Goal: Information Seeking & Learning: Learn about a topic

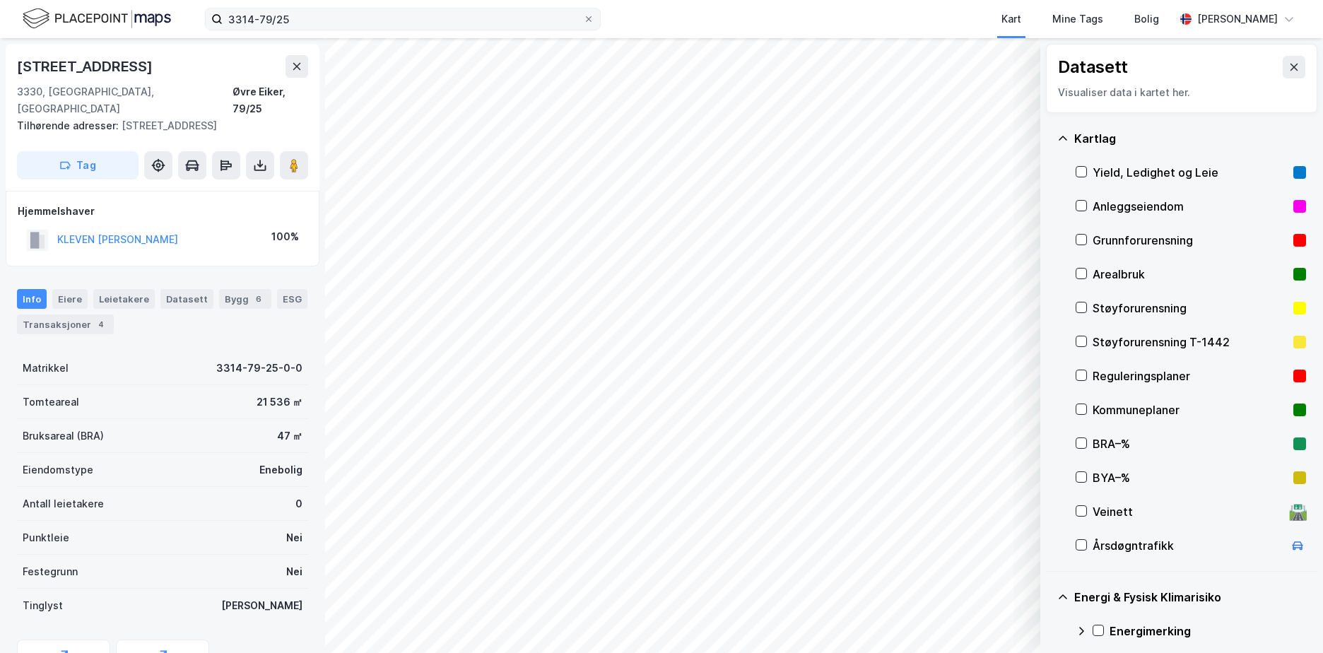
scroll to position [164, 0]
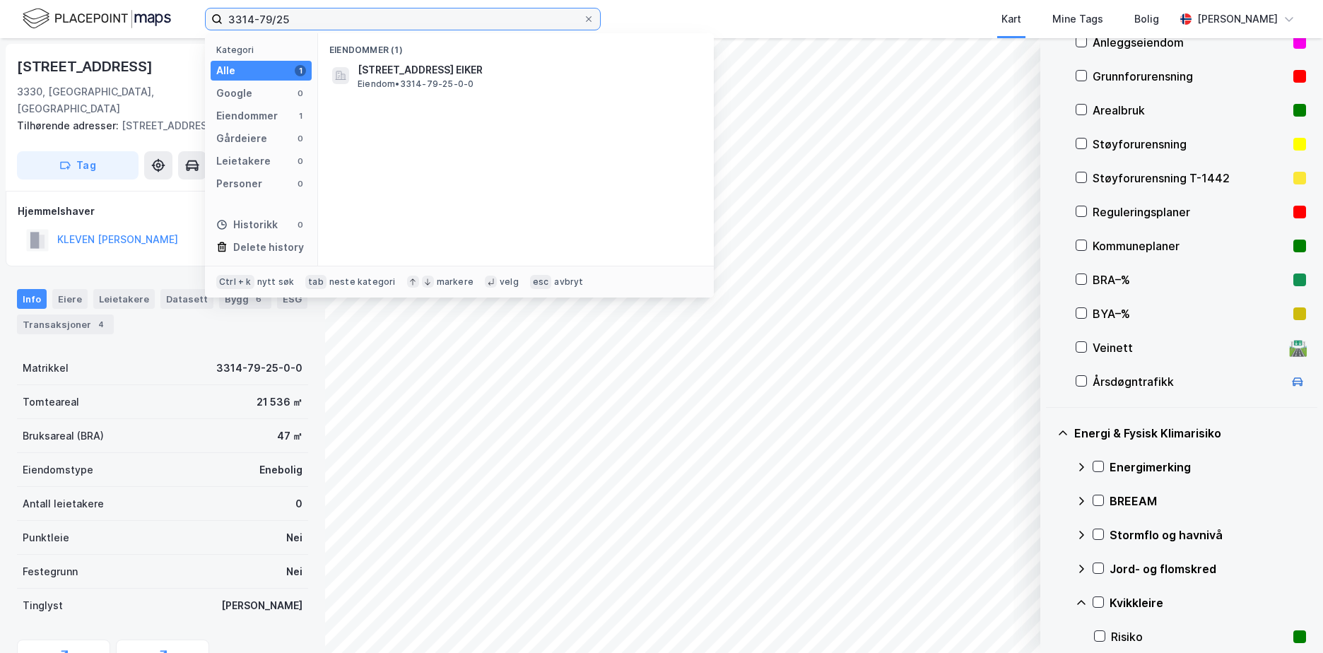
drag, startPoint x: 317, startPoint y: 16, endPoint x: 218, endPoint y: 25, distance: 99.3
click at [218, 25] on label "3314-79/25" at bounding box center [403, 19] width 396 height 23
paste input "5061-4/70/"
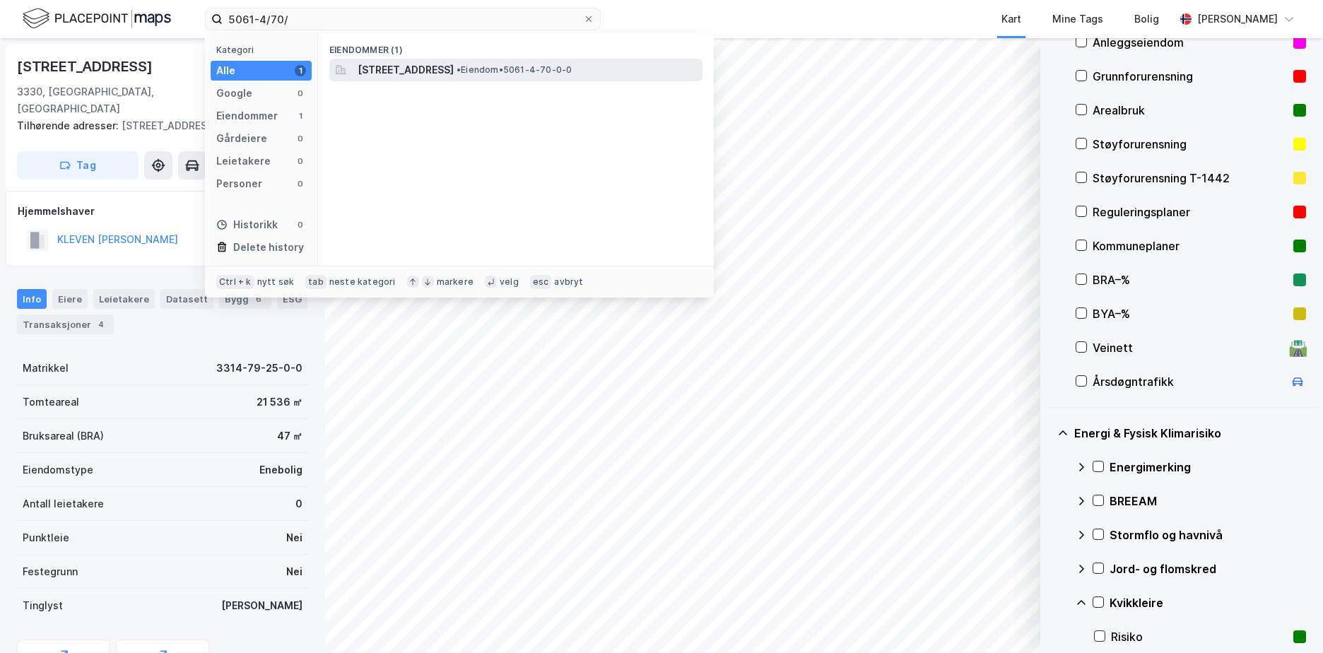
click at [572, 66] on span "• Eiendom • 5061-4-70-0-0" at bounding box center [514, 69] width 115 height 11
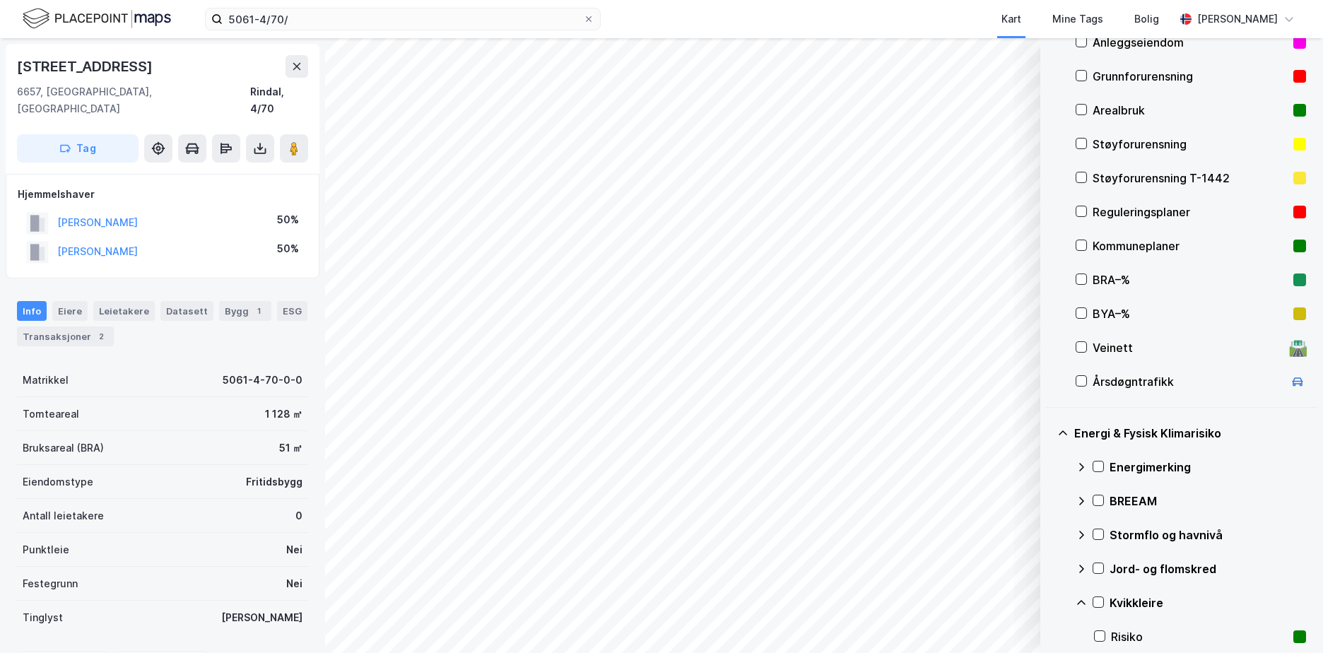
click at [1119, 71] on div "Grunnforurensning" at bounding box center [1190, 76] width 195 height 17
click at [1139, 465] on div "Energimerking" at bounding box center [1208, 467] width 196 height 17
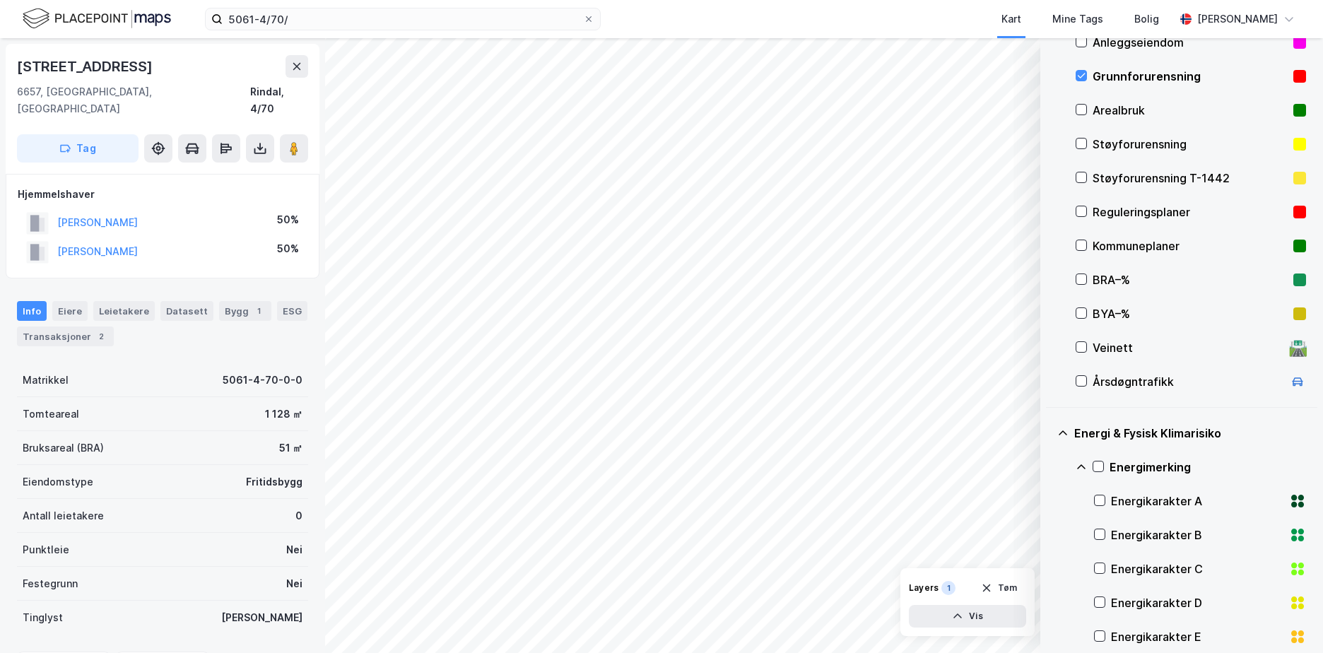
drag, startPoint x: 1100, startPoint y: 468, endPoint x: 1090, endPoint y: 472, distance: 10.8
click at [1100, 469] on icon at bounding box center [1098, 466] width 10 height 10
click at [1081, 466] on icon at bounding box center [1081, 466] width 11 height 11
click at [1096, 533] on icon at bounding box center [1098, 534] width 10 height 10
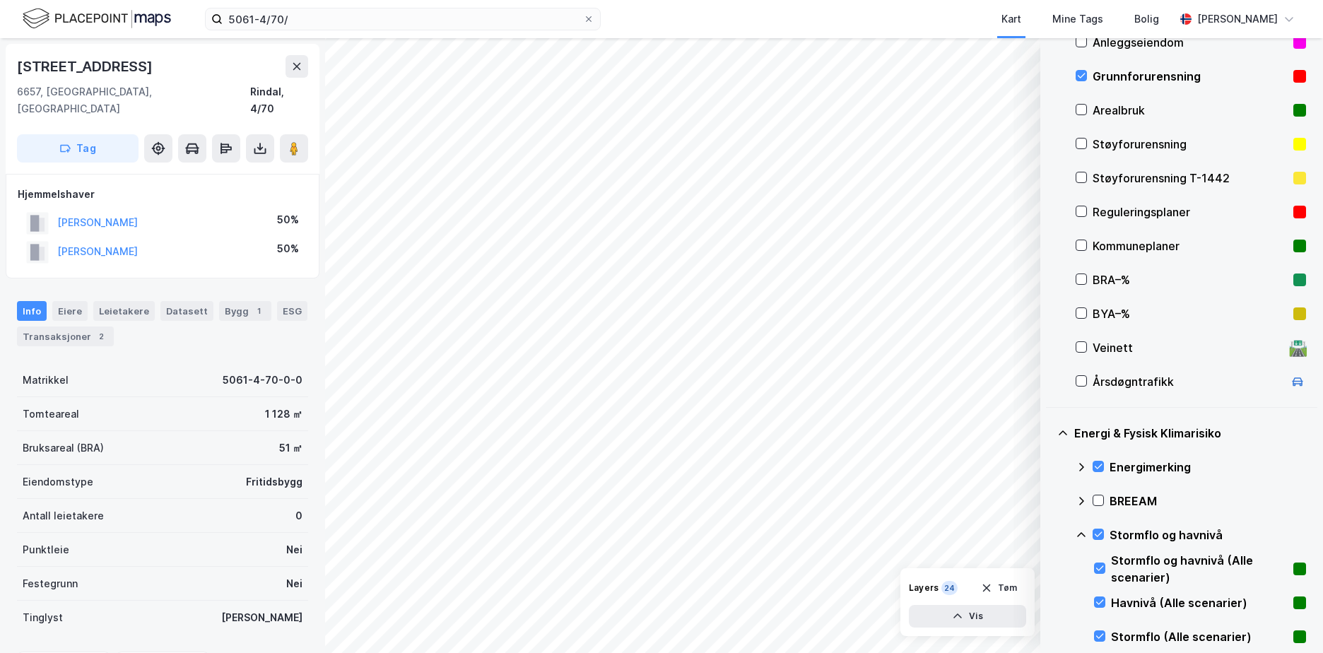
click at [1083, 531] on icon at bounding box center [1081, 534] width 11 height 11
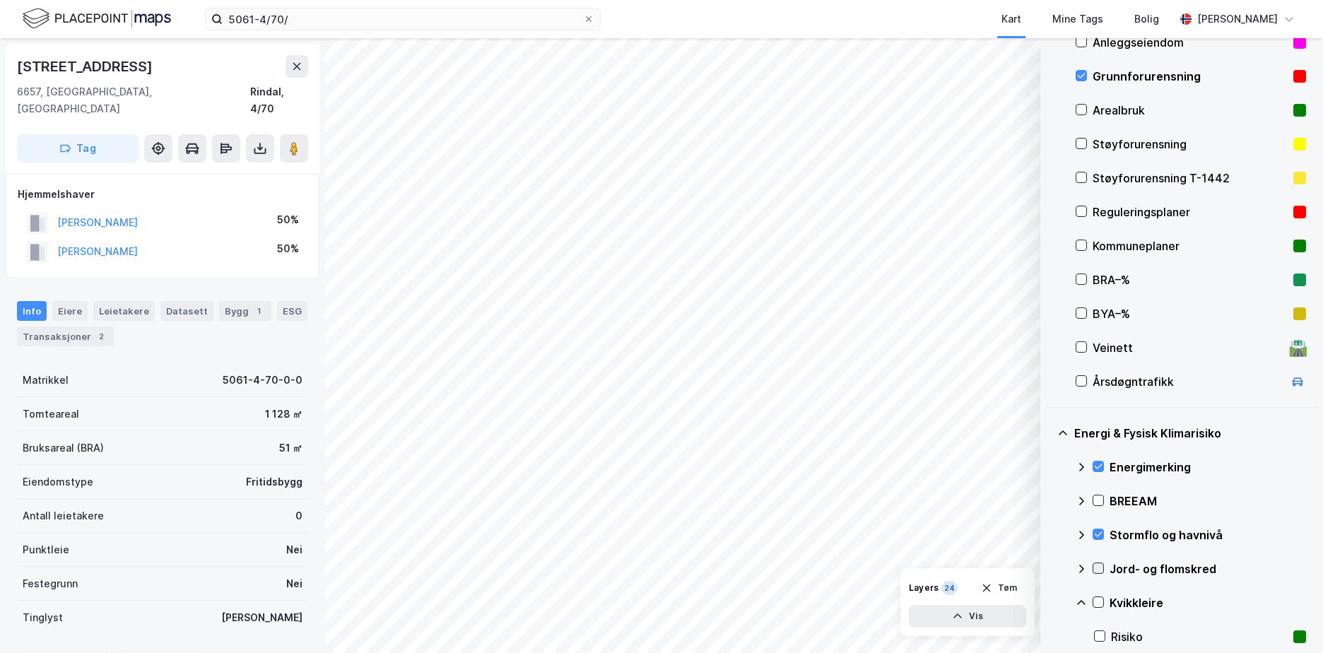
scroll to position [376, 0]
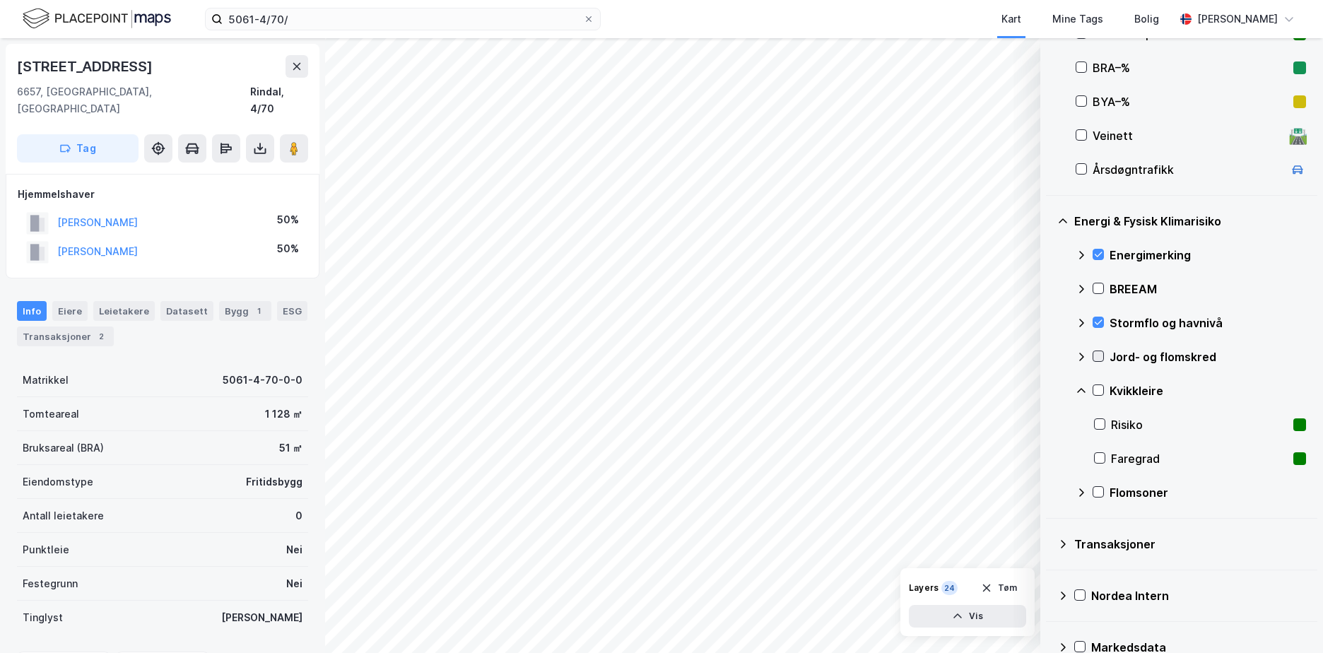
click at [1102, 353] on icon at bounding box center [1098, 356] width 10 height 10
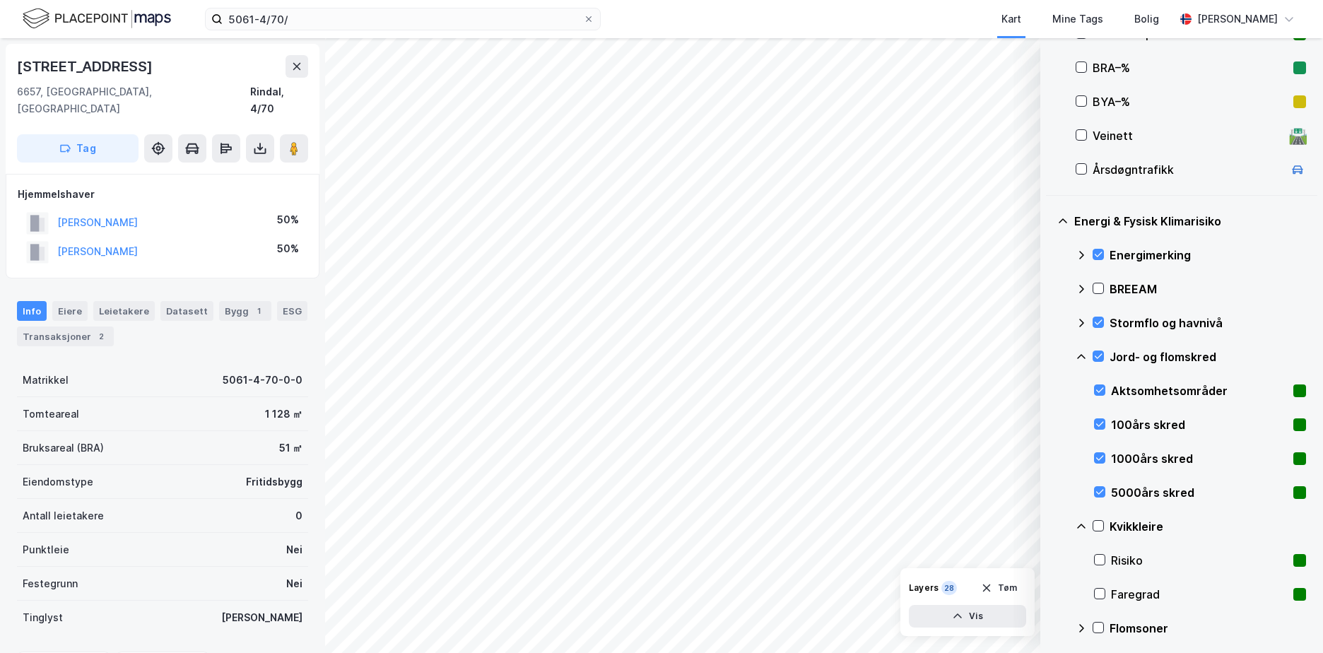
click at [1077, 353] on icon at bounding box center [1081, 356] width 11 height 11
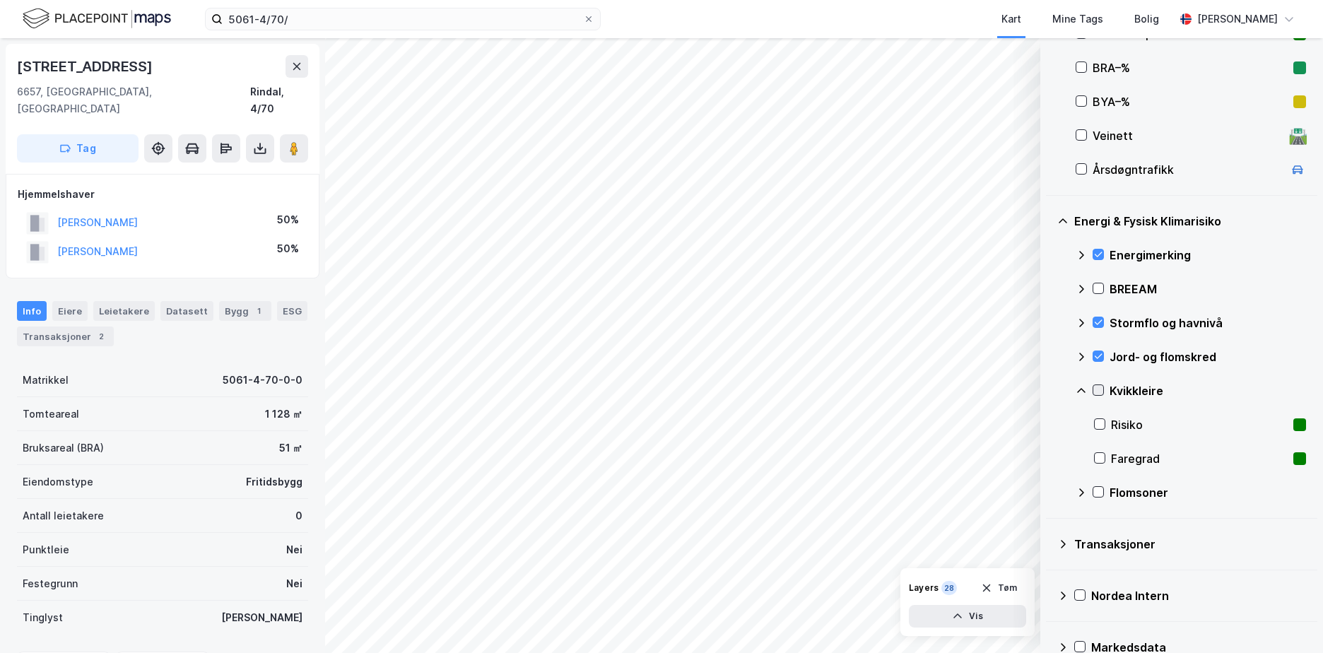
click at [1098, 387] on icon at bounding box center [1098, 390] width 10 height 10
click at [1082, 385] on icon at bounding box center [1081, 390] width 11 height 11
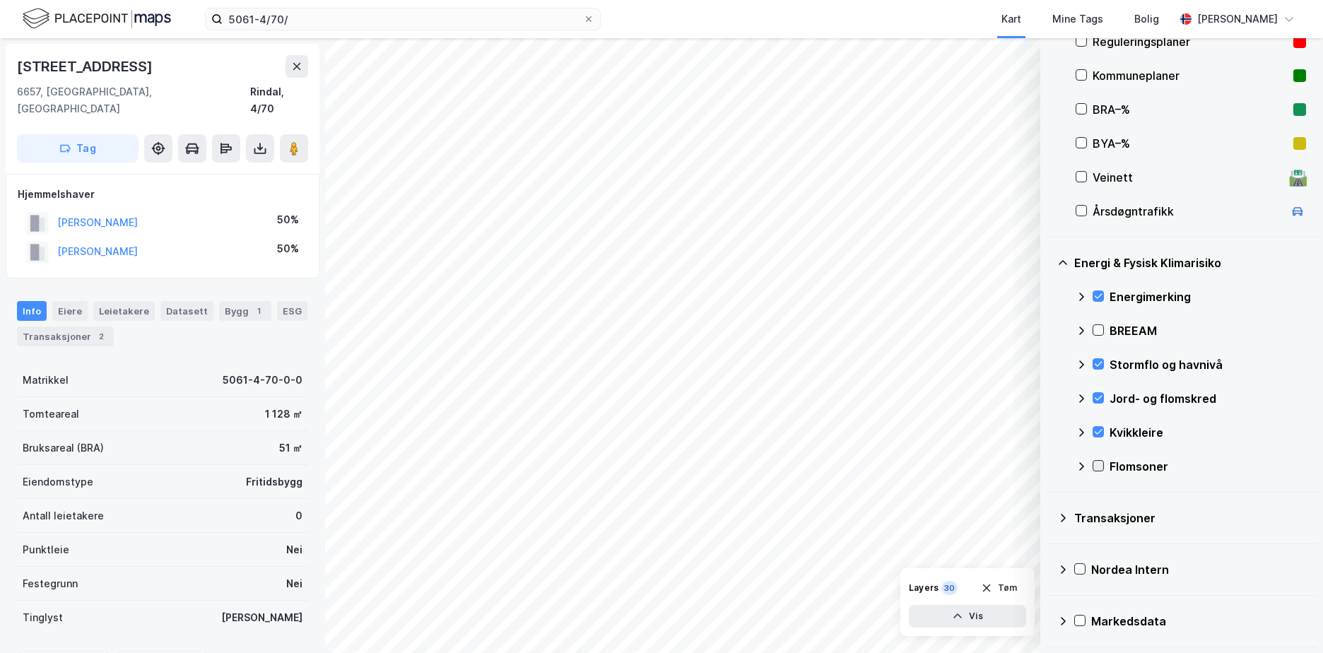
click at [1095, 464] on icon at bounding box center [1098, 466] width 10 height 10
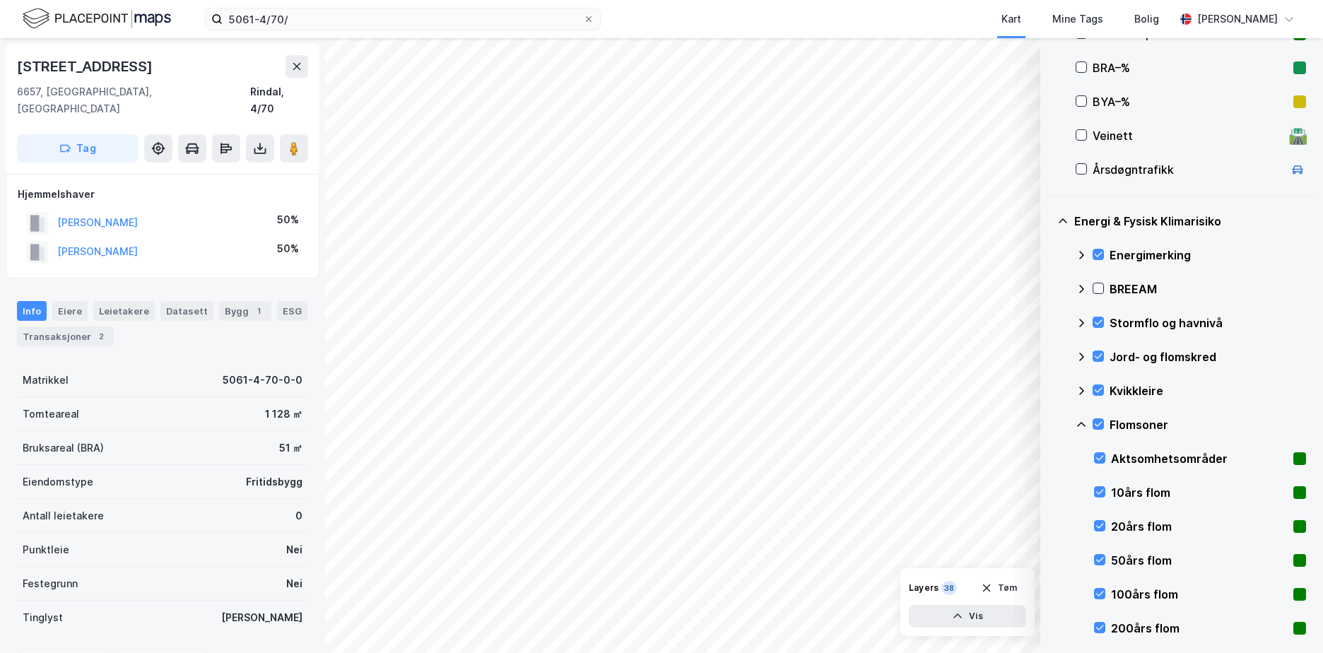
click at [1081, 420] on icon at bounding box center [1081, 424] width 11 height 11
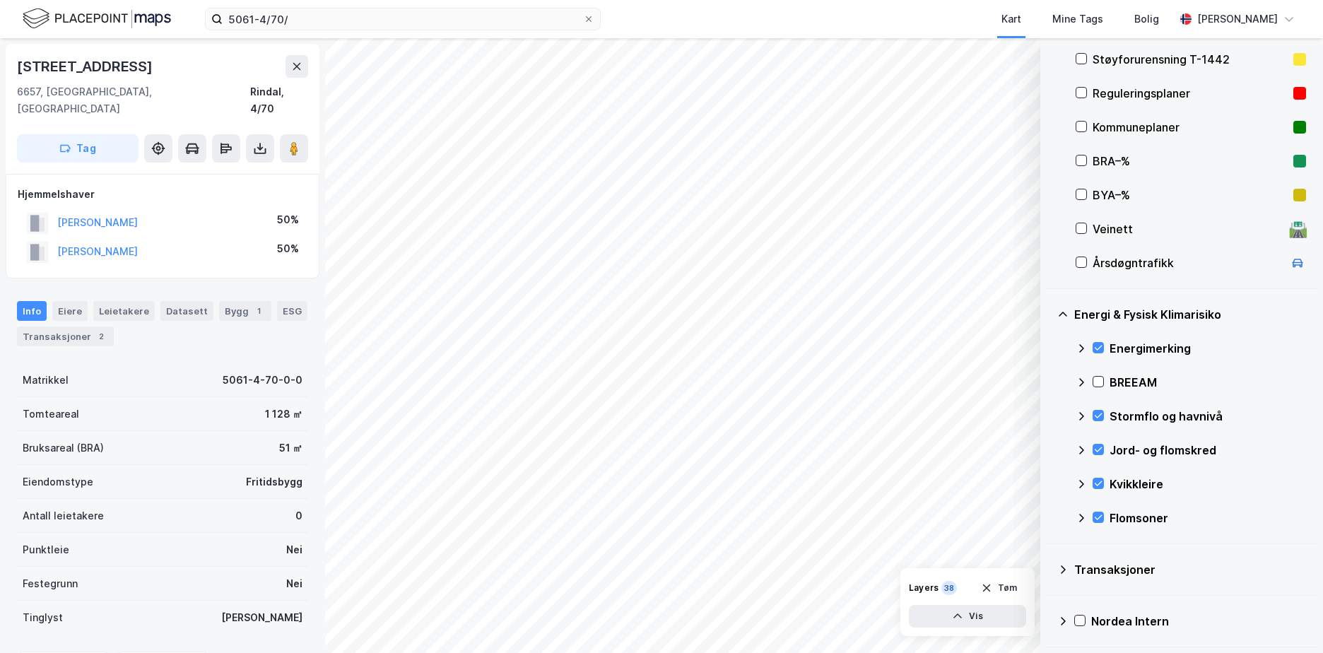
scroll to position [181, 0]
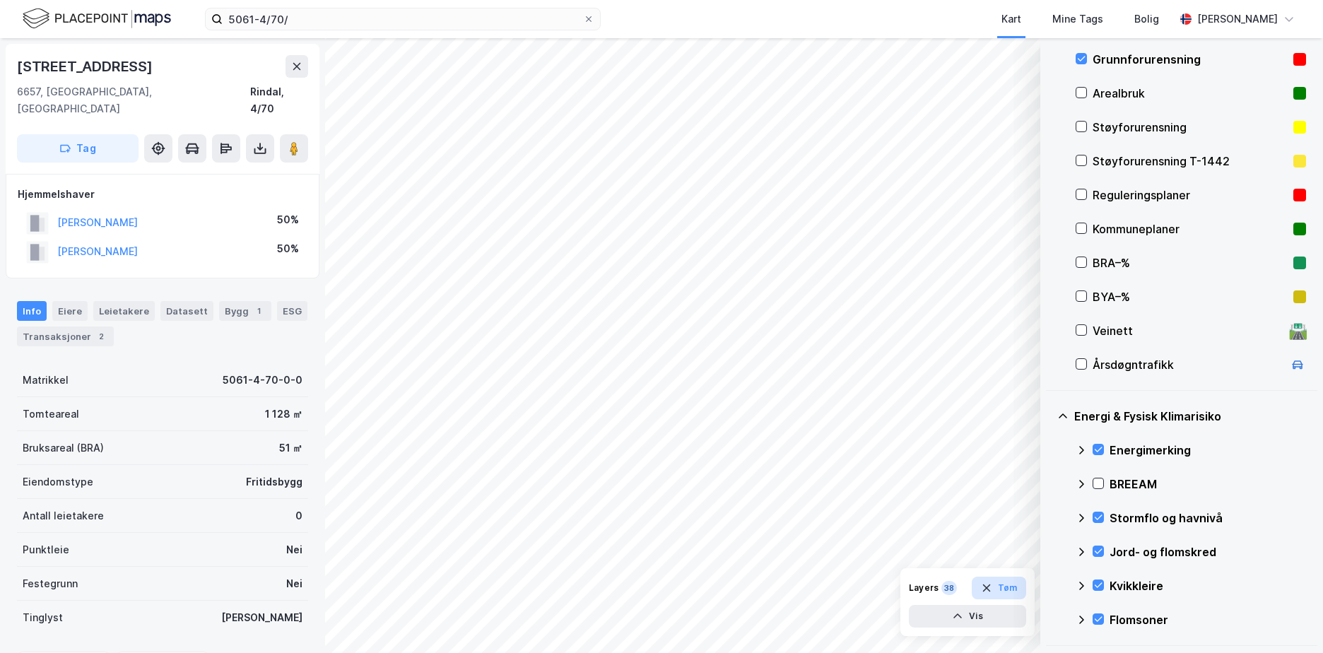
click at [1013, 584] on button "Tøm" at bounding box center [999, 588] width 54 height 23
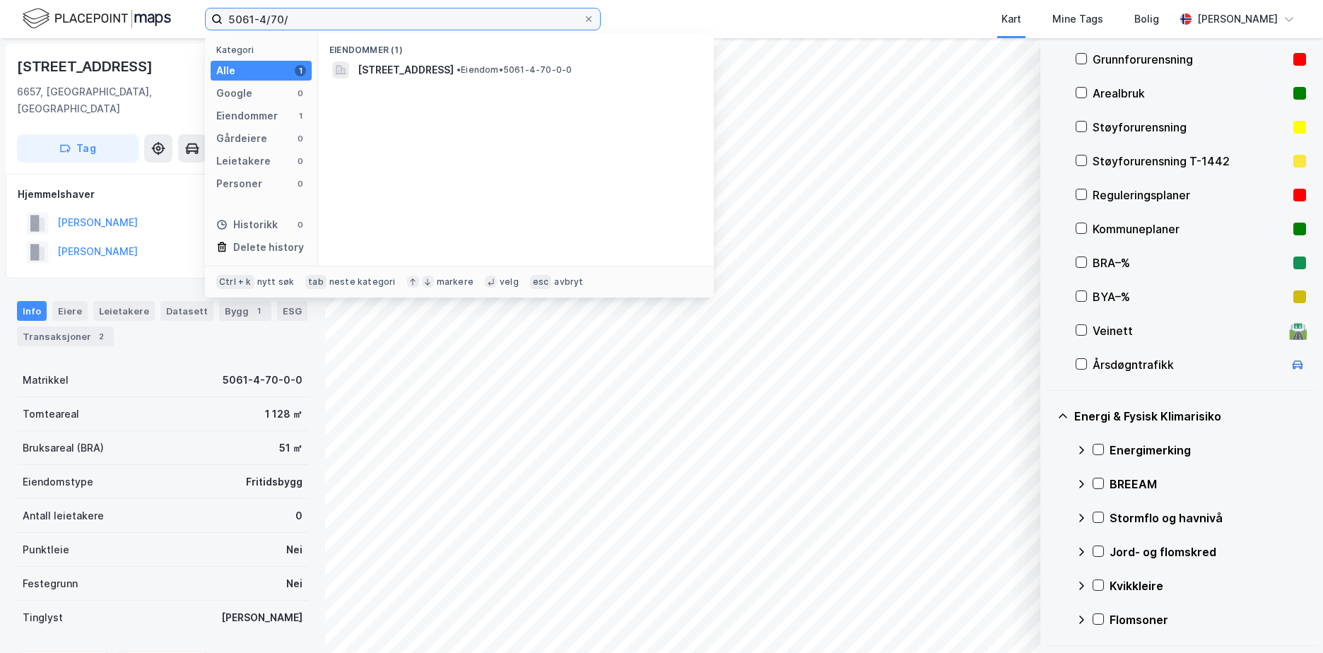
drag, startPoint x: 313, startPoint y: 17, endPoint x: 229, endPoint y: 27, distance: 84.7
click at [229, 27] on input "5061-4/70/" at bounding box center [403, 18] width 360 height 21
paste input "301-224/194"
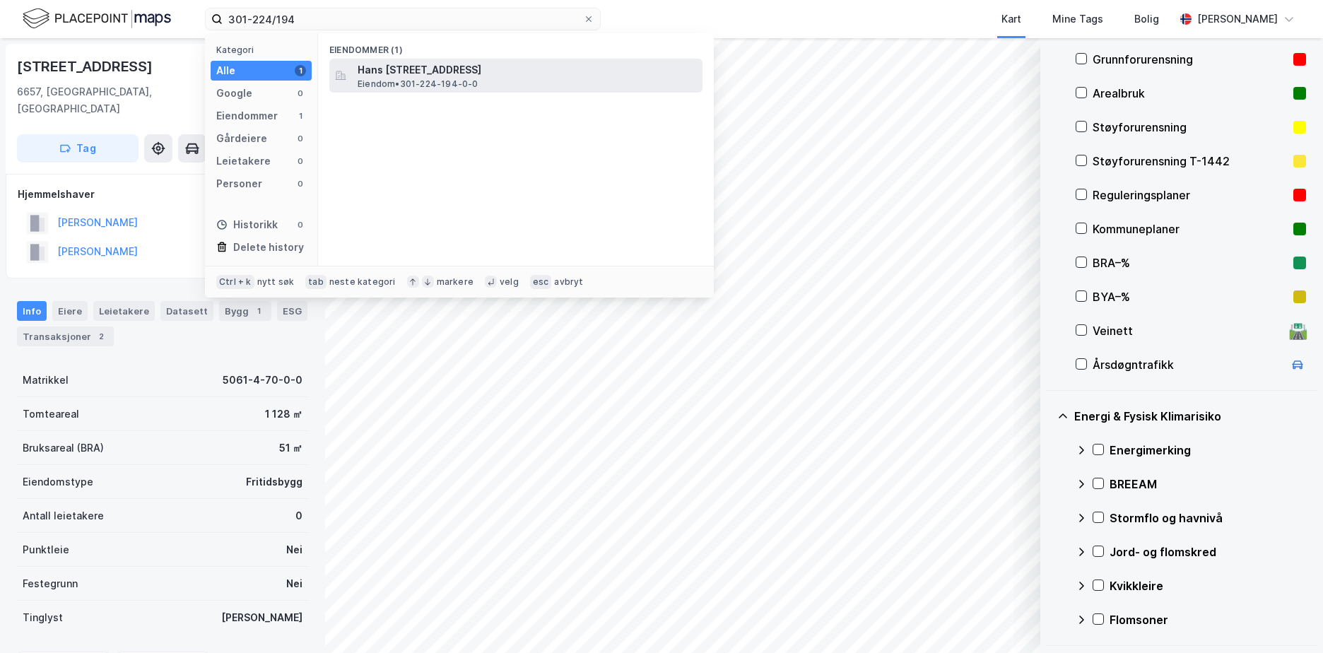
click at [400, 75] on span "Hans [STREET_ADDRESS]" at bounding box center [527, 69] width 339 height 17
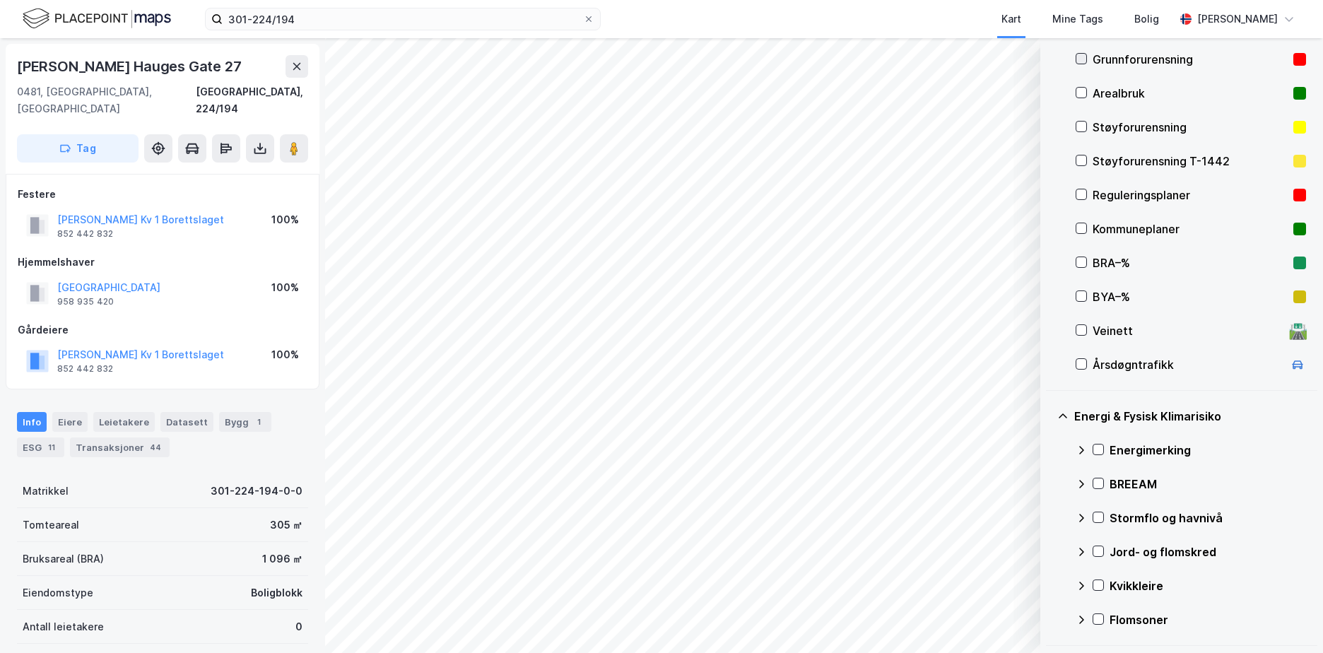
click at [1083, 62] on icon at bounding box center [1081, 59] width 10 height 10
click at [1100, 449] on icon at bounding box center [1099, 449] width 8 height 5
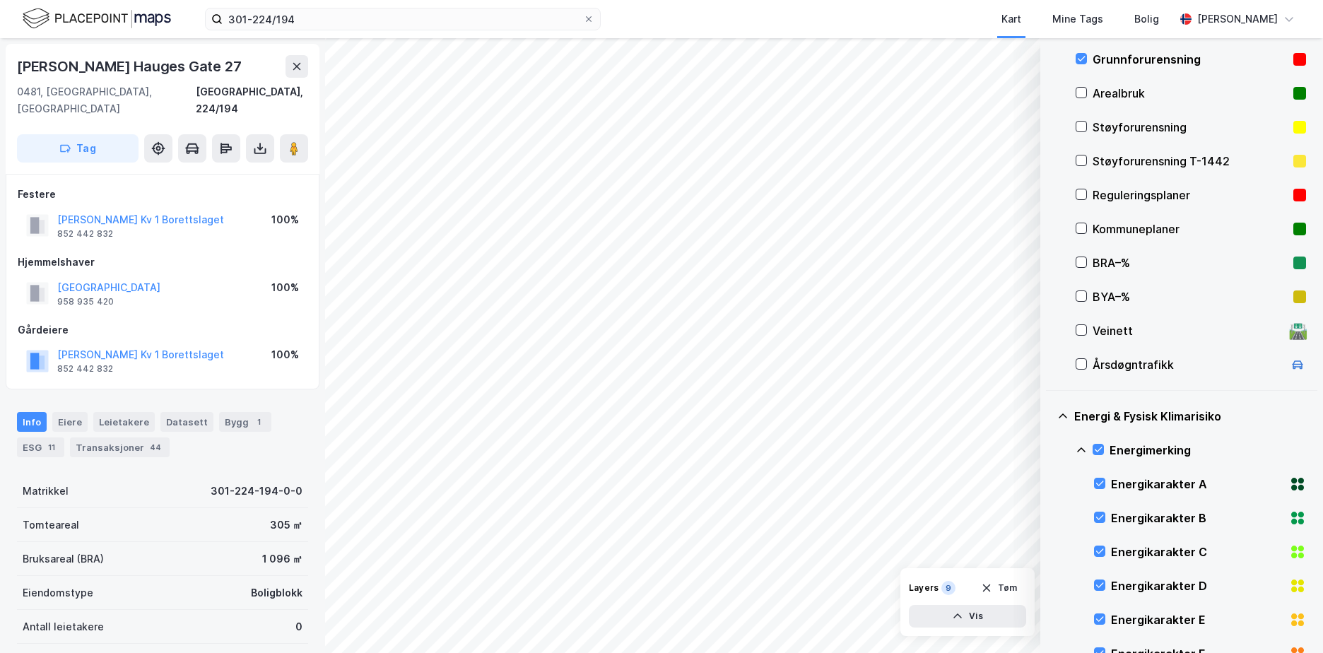
click at [1078, 445] on icon at bounding box center [1081, 450] width 11 height 11
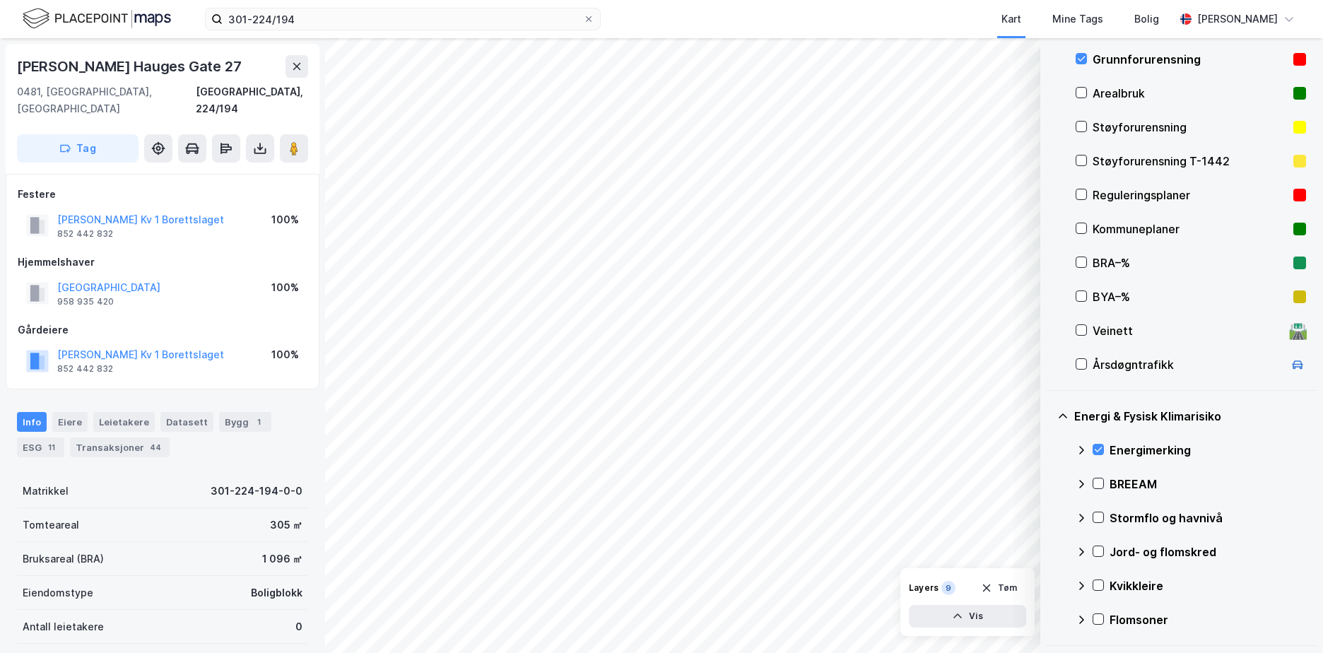
scroll to position [334, 0]
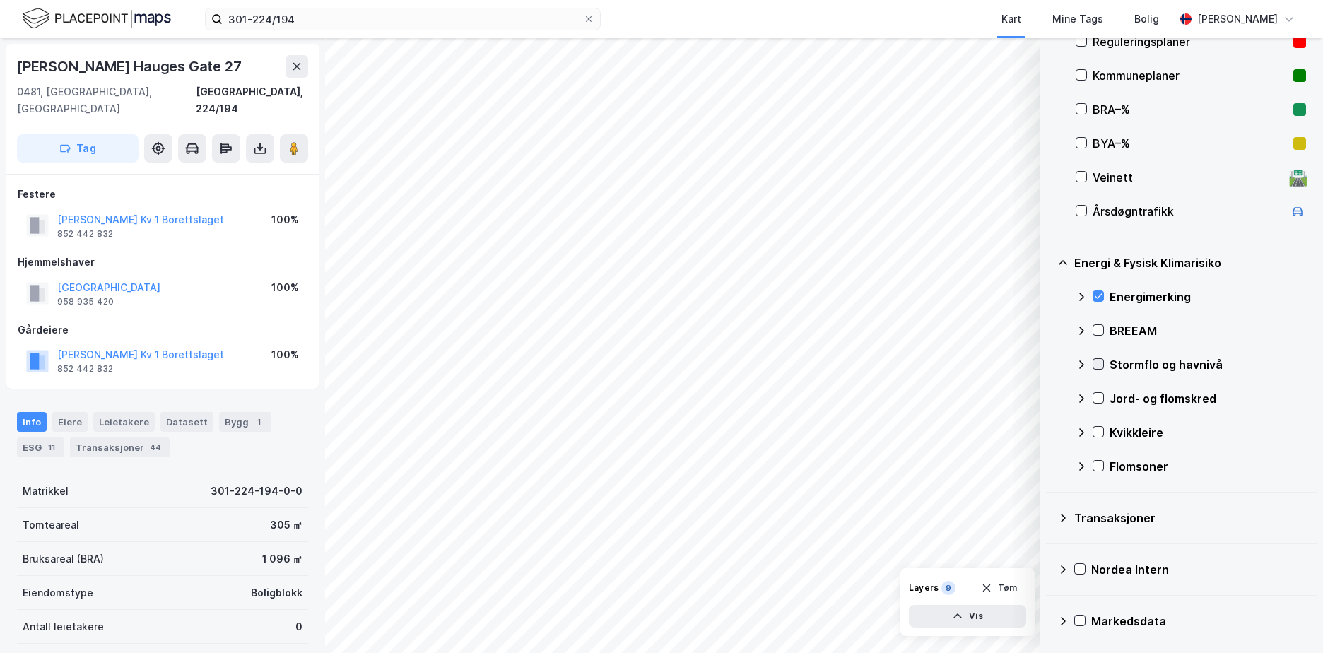
click at [1100, 361] on icon at bounding box center [1098, 364] width 10 height 10
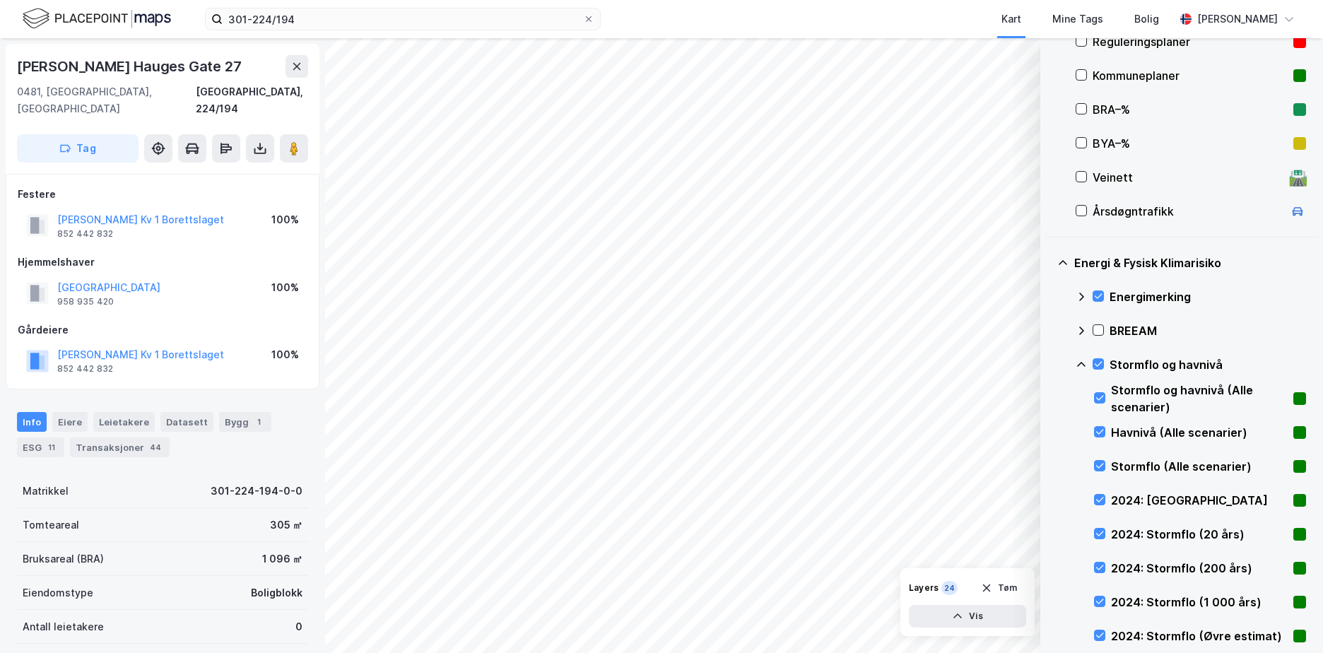
click at [1081, 365] on icon at bounding box center [1081, 364] width 11 height 11
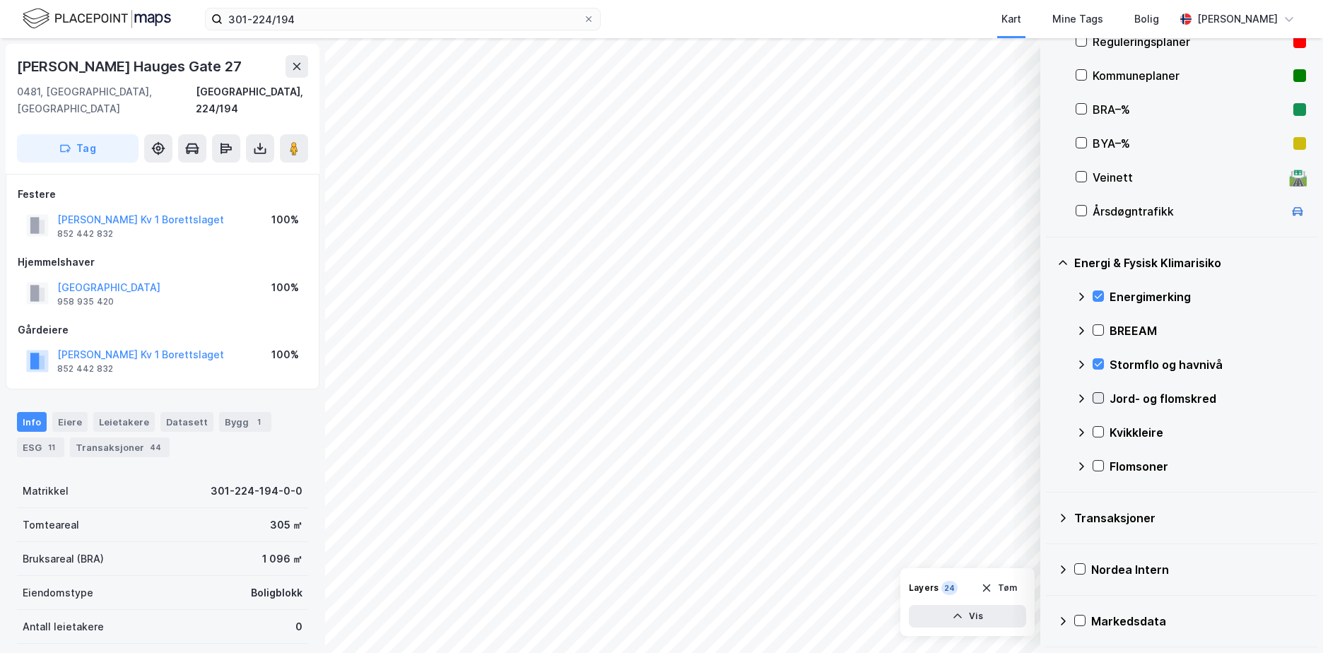
click at [1098, 397] on icon at bounding box center [1098, 398] width 10 height 10
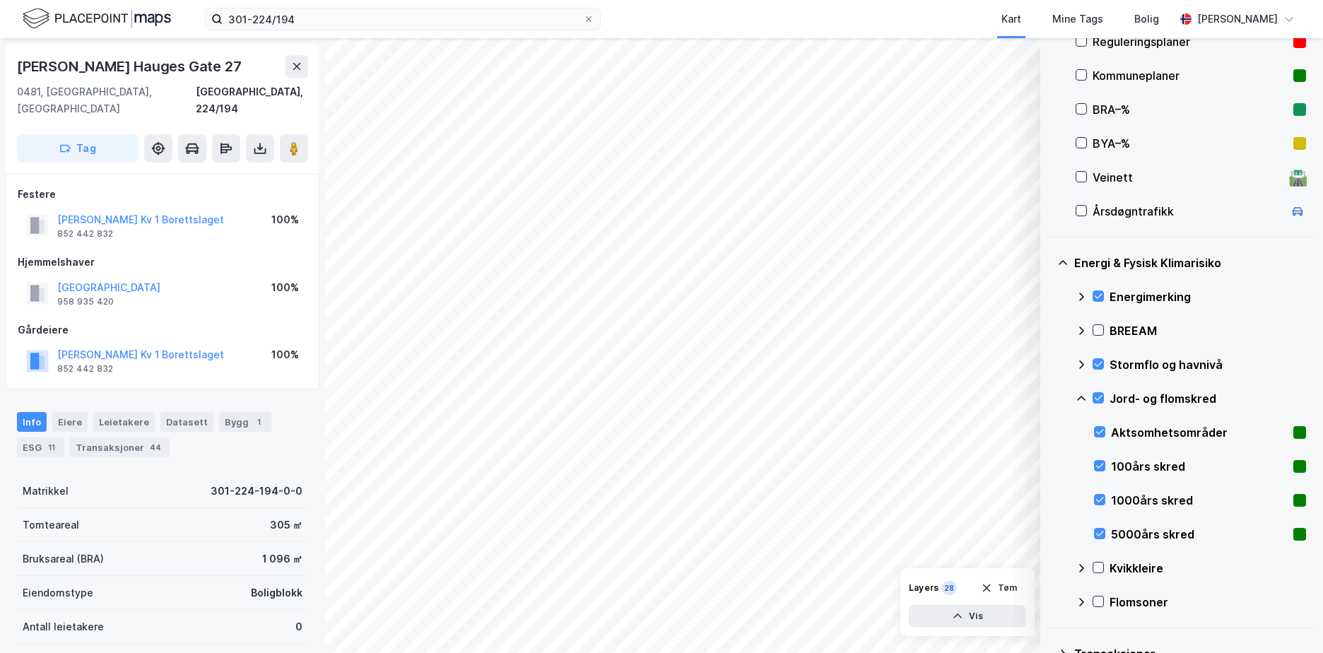
click at [1081, 396] on icon at bounding box center [1081, 398] width 11 height 11
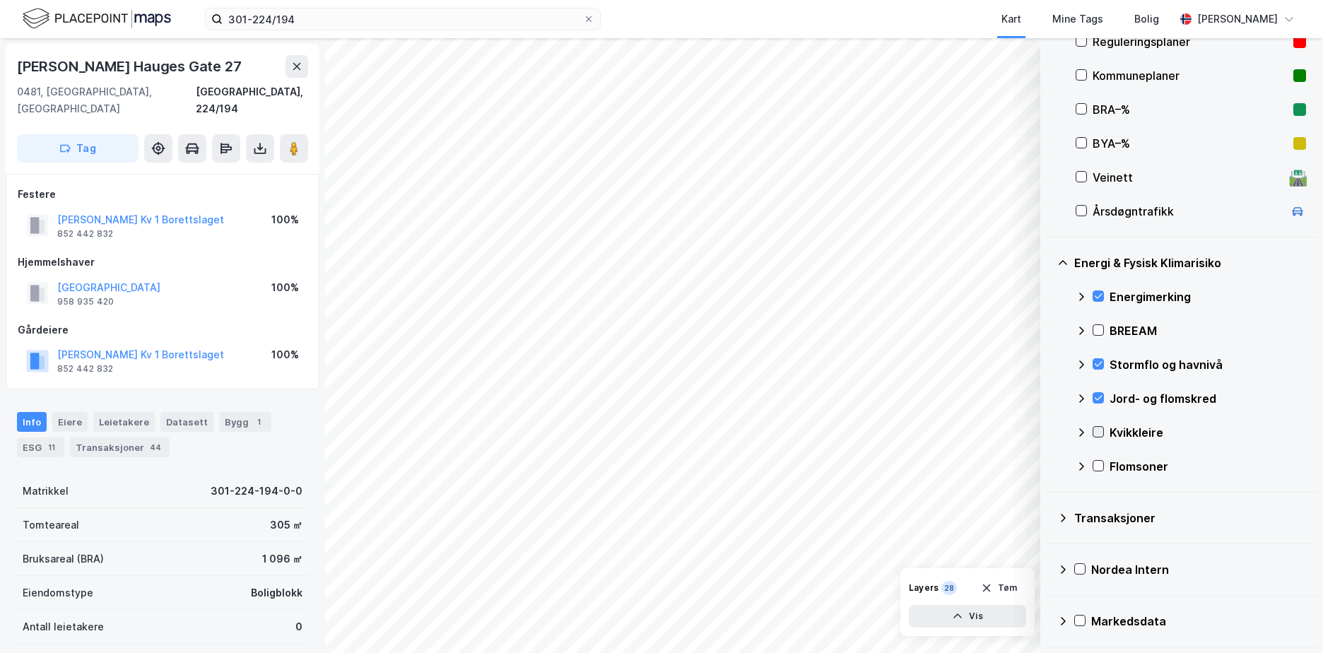
click at [1099, 430] on icon at bounding box center [1098, 432] width 10 height 10
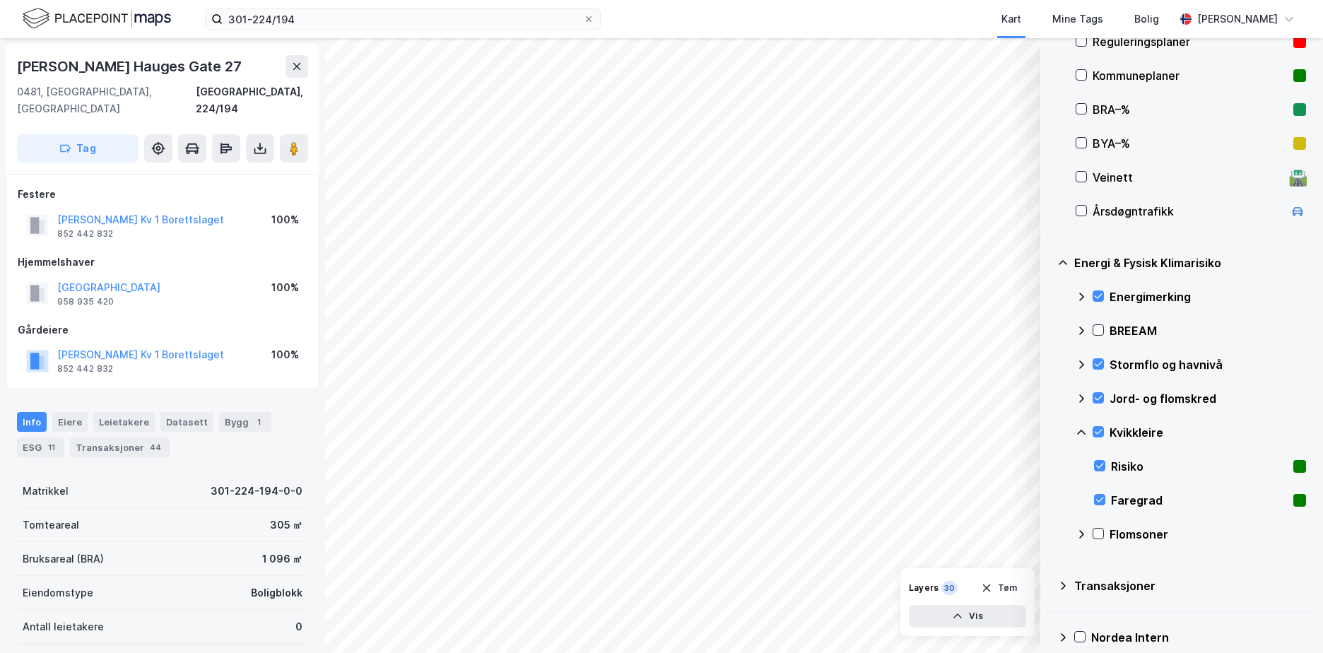
click at [1081, 429] on icon at bounding box center [1081, 432] width 11 height 11
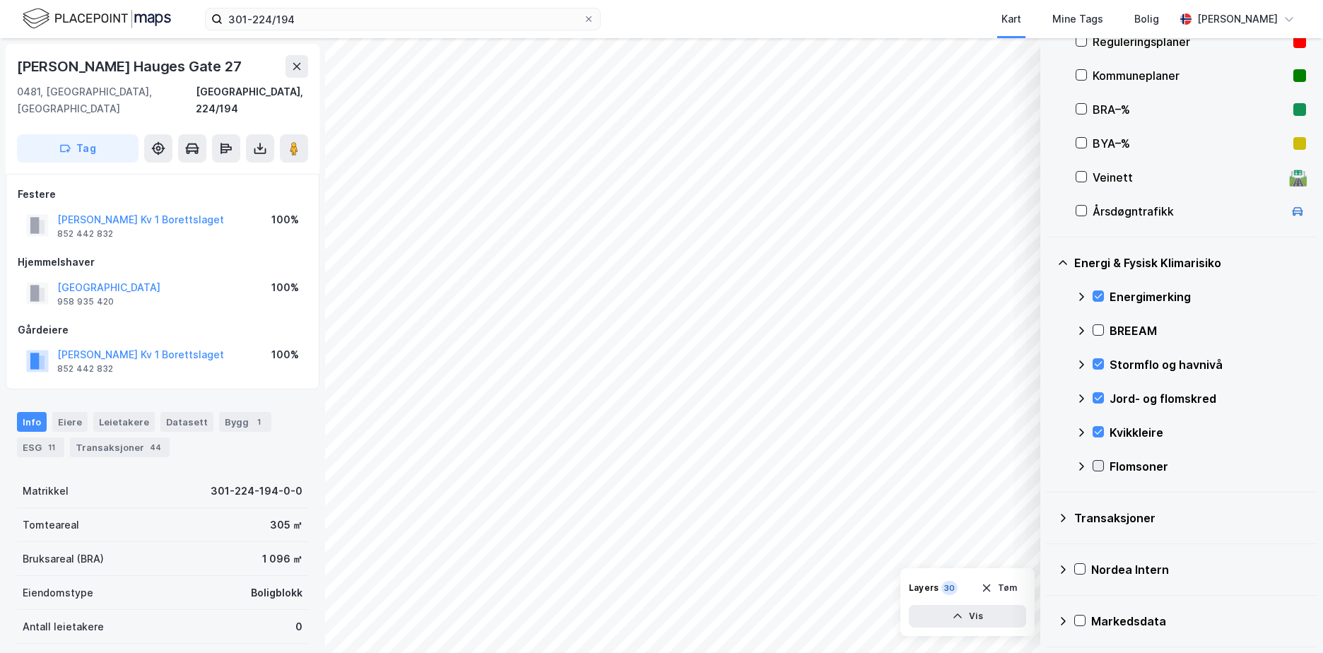
click at [1100, 461] on icon at bounding box center [1098, 466] width 10 height 10
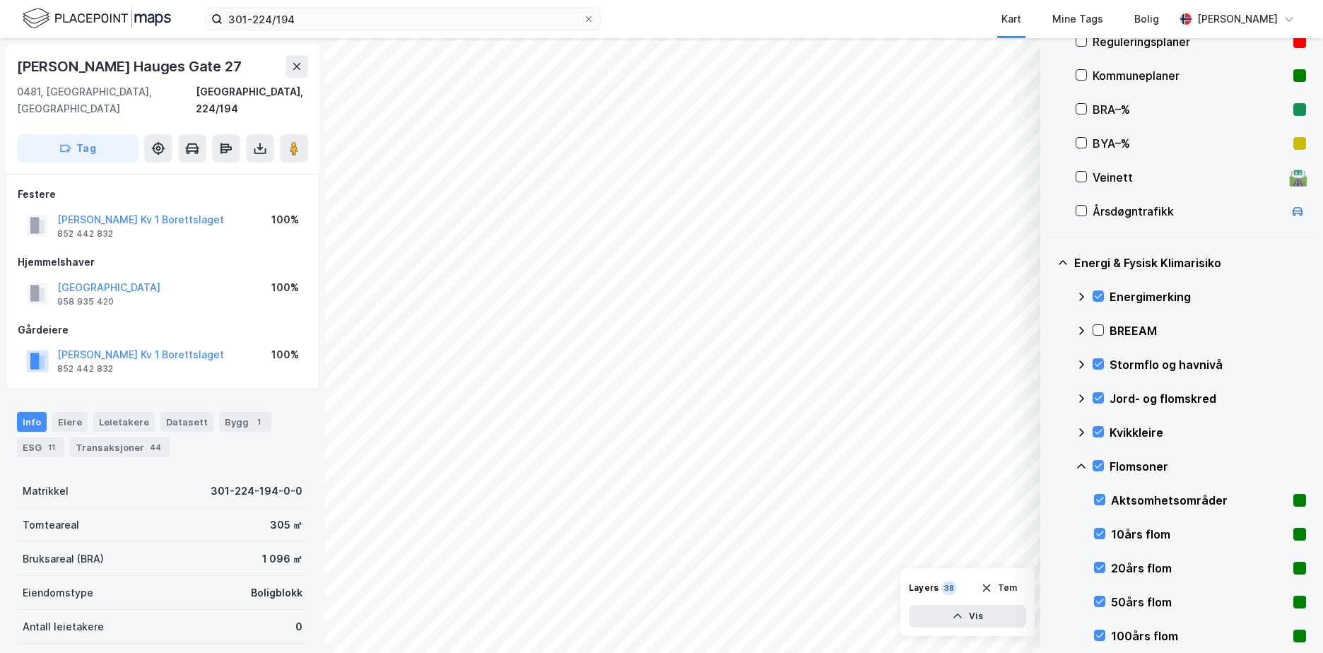
click at [1082, 462] on icon at bounding box center [1081, 466] width 11 height 11
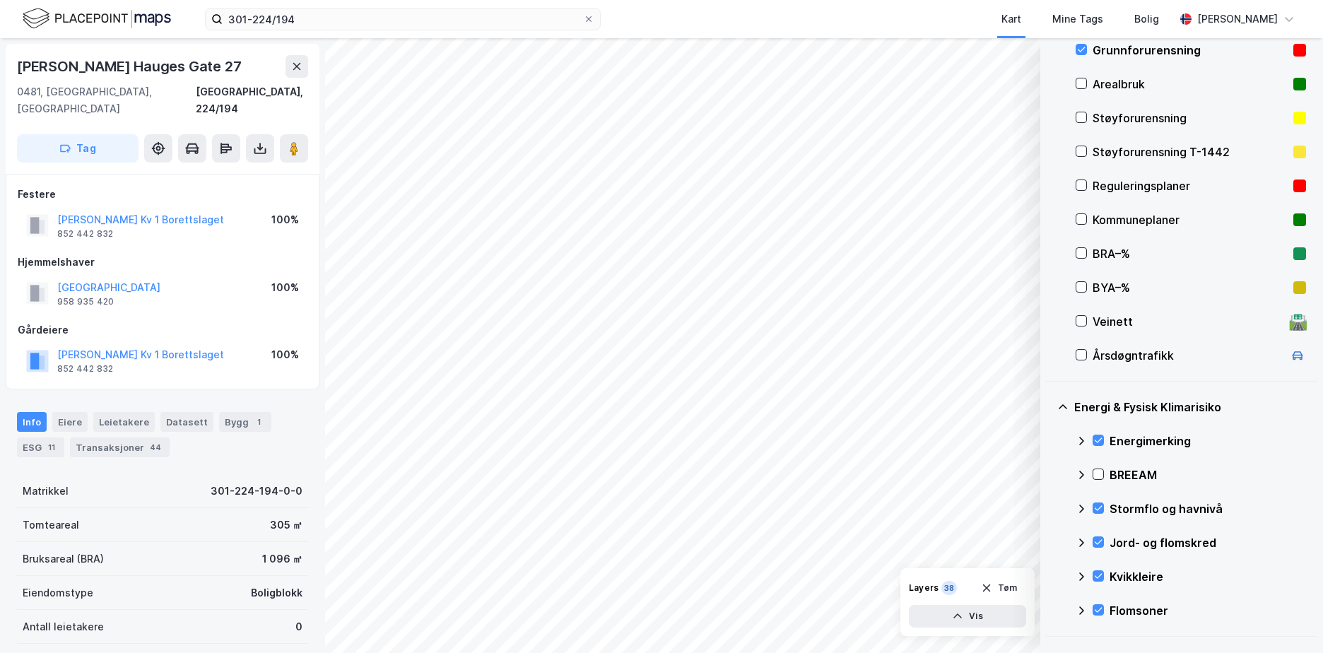
scroll to position [180, 0]
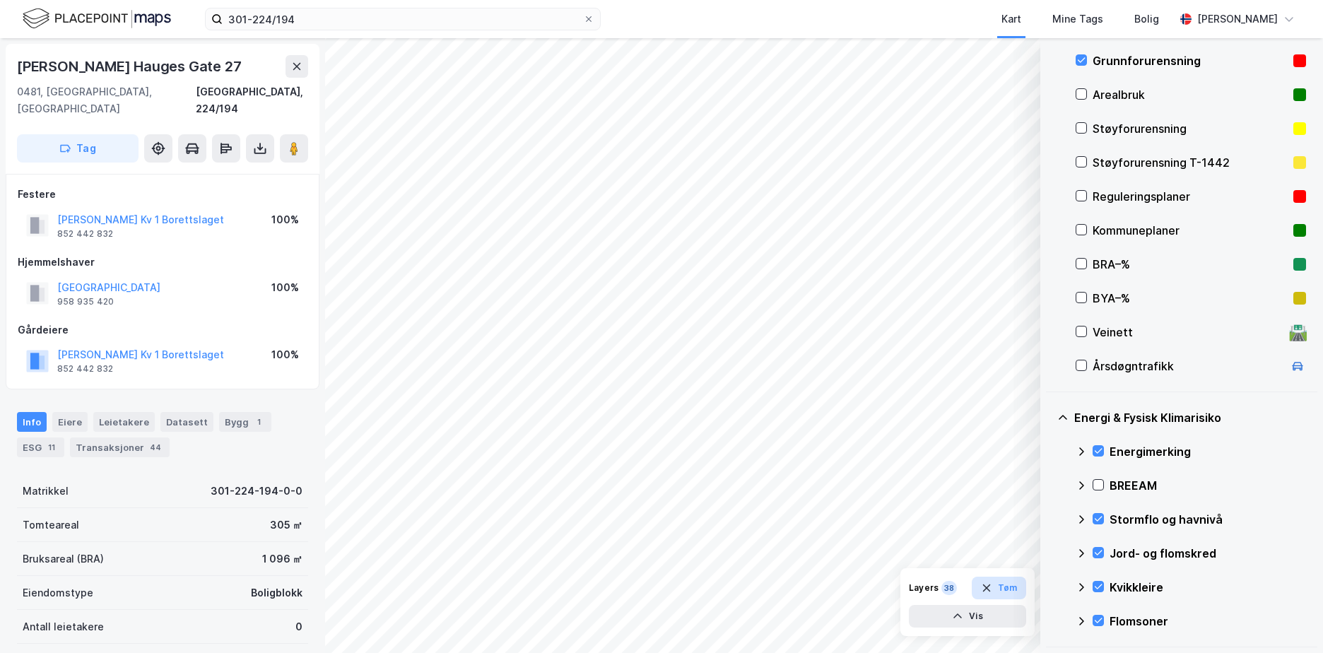
click at [995, 587] on button "Tøm" at bounding box center [999, 588] width 54 height 23
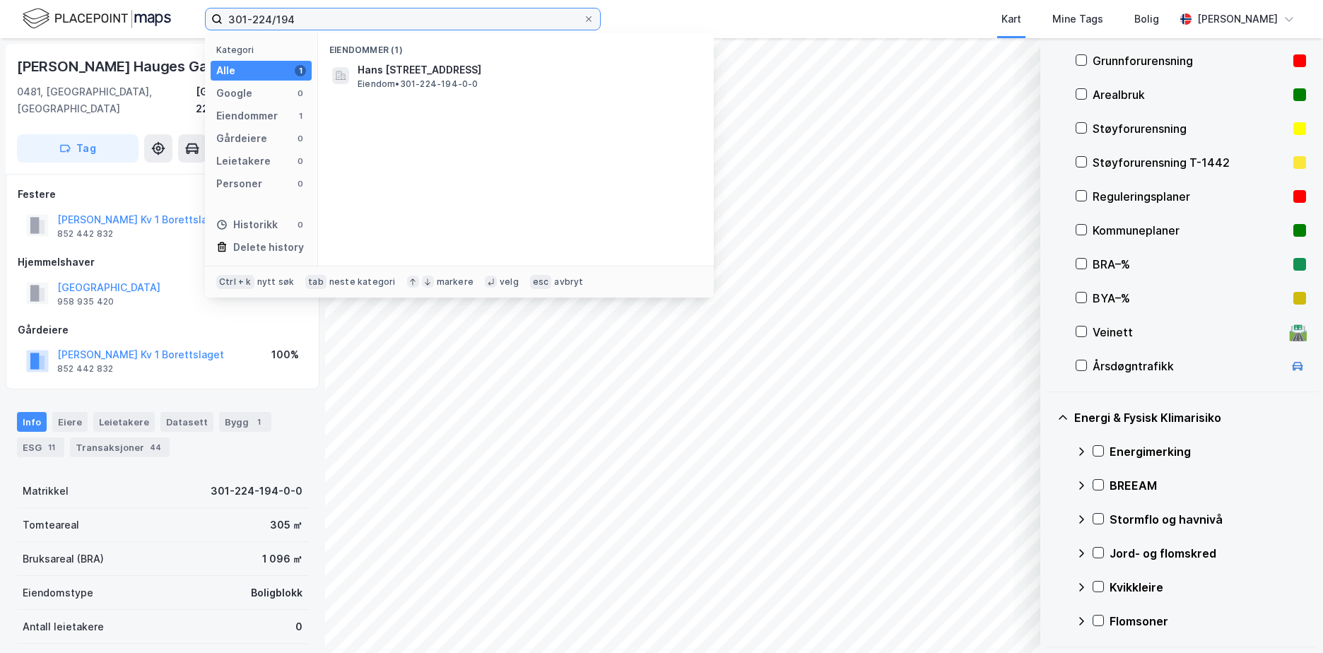
drag, startPoint x: 348, startPoint y: 13, endPoint x: 225, endPoint y: 13, distance: 123.0
click at [225, 13] on input "301-224/194" at bounding box center [403, 18] width 360 height 21
paste input "433-246/1/61"
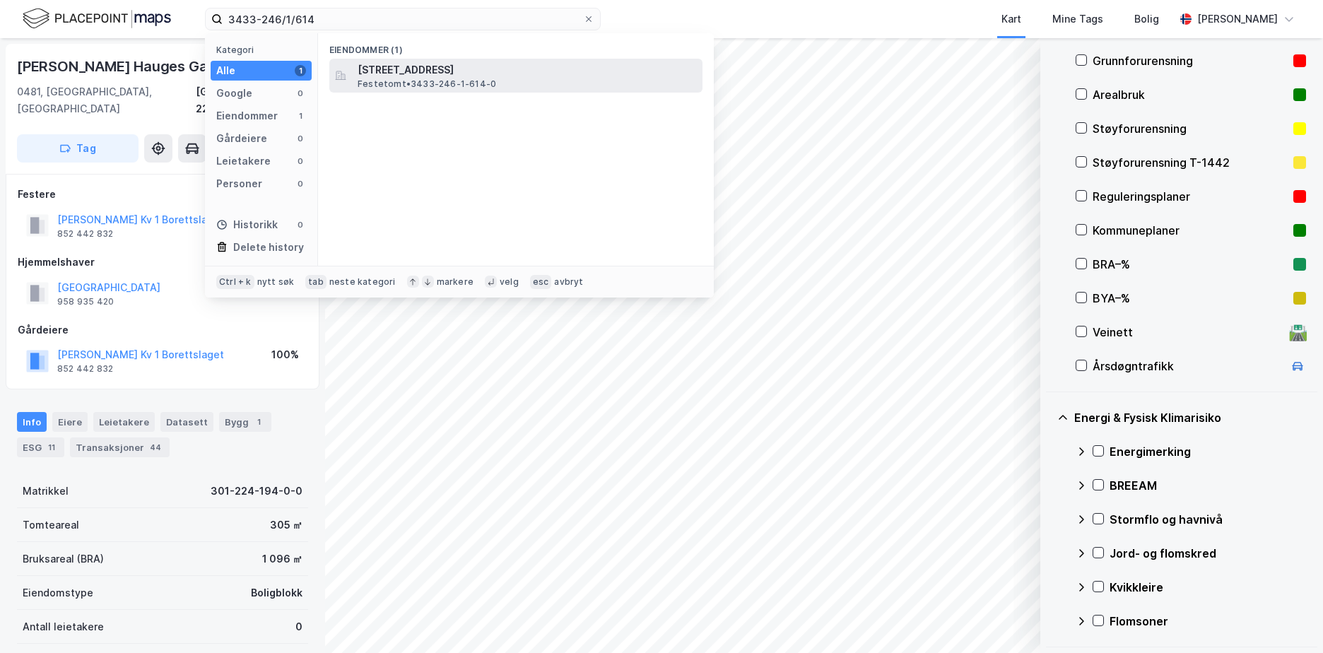
click at [412, 69] on span "[STREET_ADDRESS]" at bounding box center [527, 69] width 339 height 17
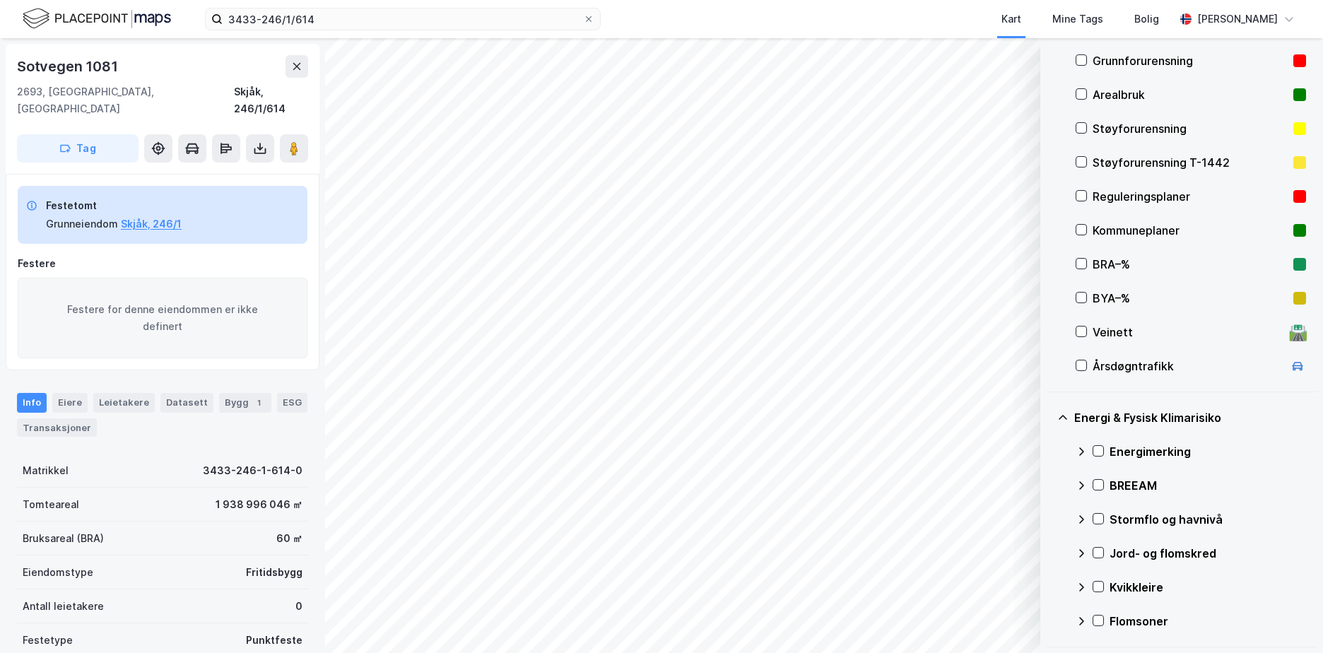
click at [1146, 57] on div "Grunnforurensning" at bounding box center [1190, 60] width 195 height 17
click at [1098, 450] on icon at bounding box center [1098, 451] width 10 height 10
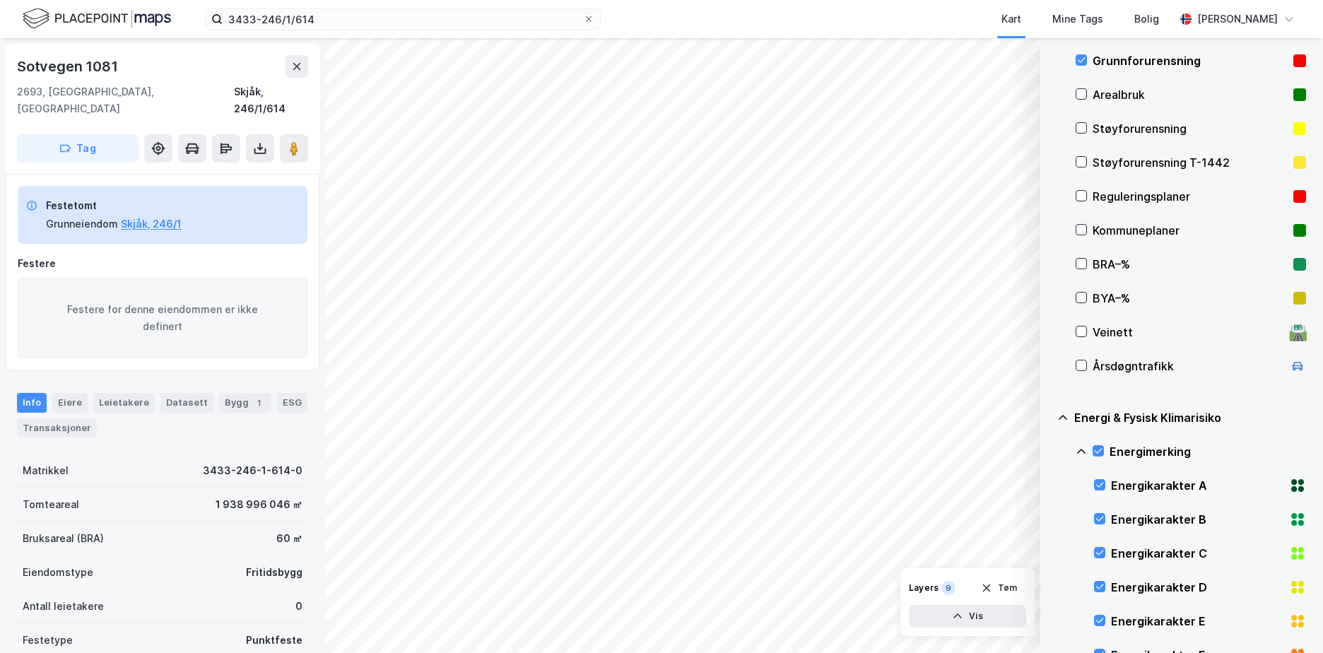
click at [1079, 449] on icon at bounding box center [1081, 451] width 11 height 11
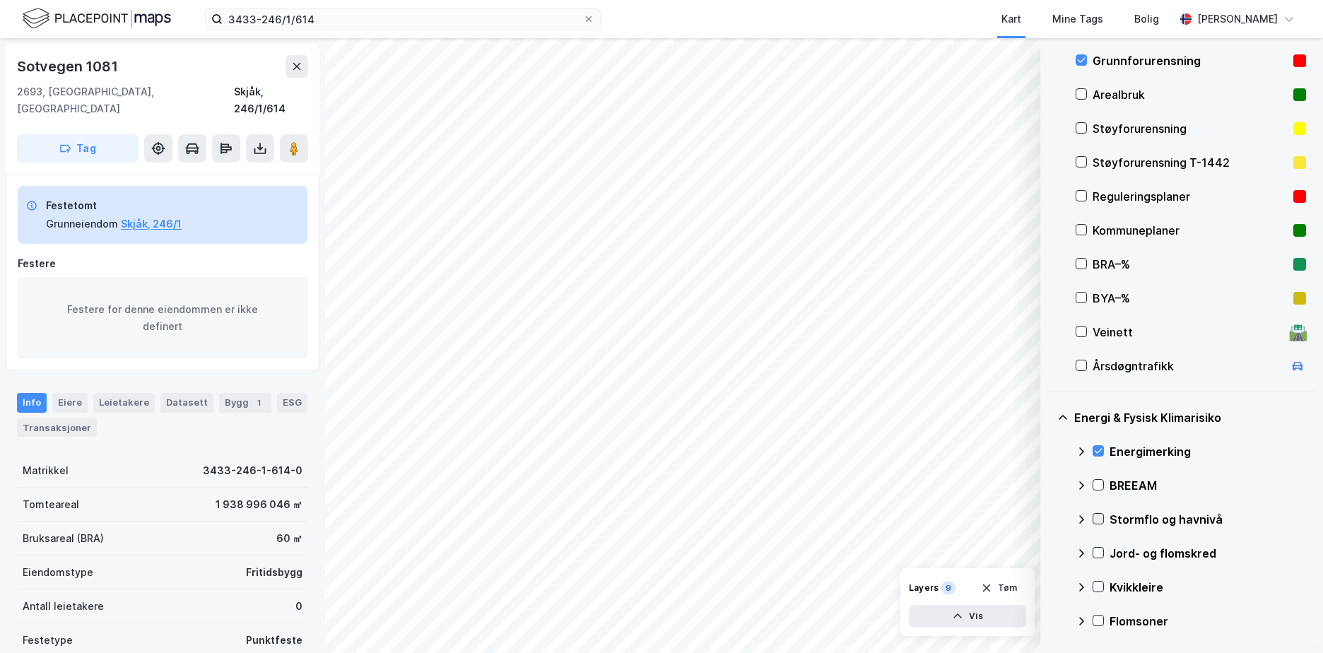
click at [1101, 518] on icon at bounding box center [1099, 519] width 8 height 5
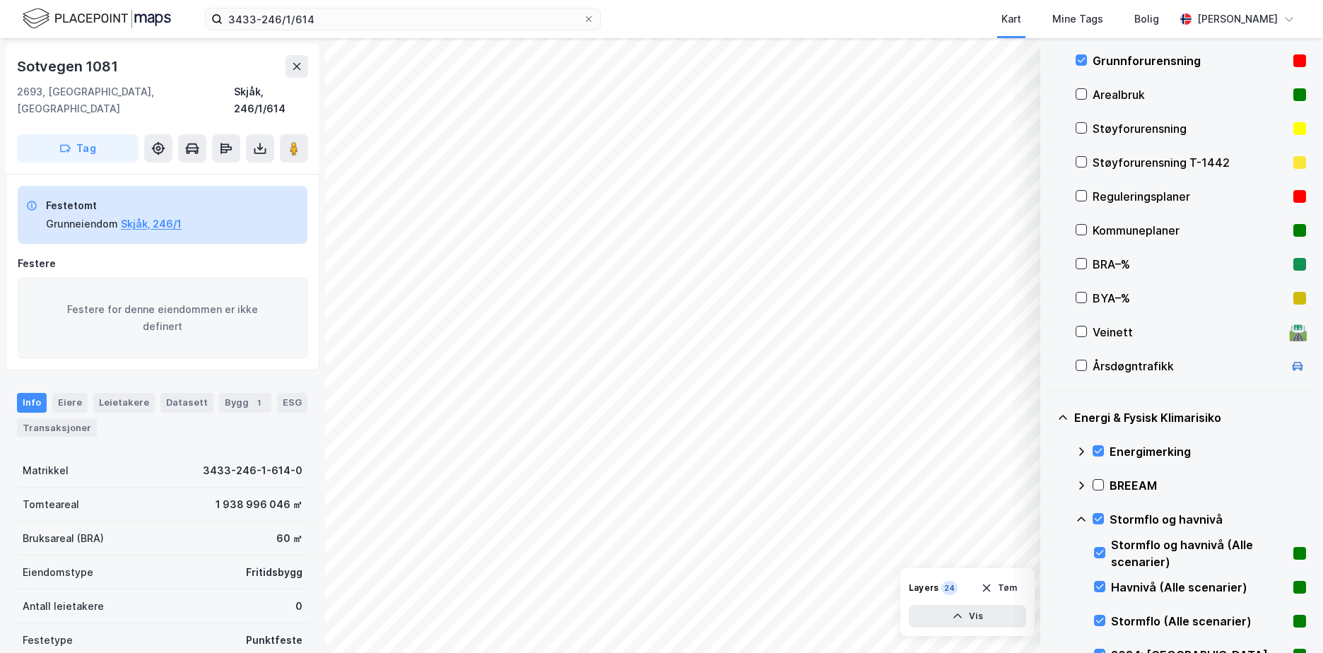
click at [1081, 514] on icon at bounding box center [1081, 519] width 11 height 11
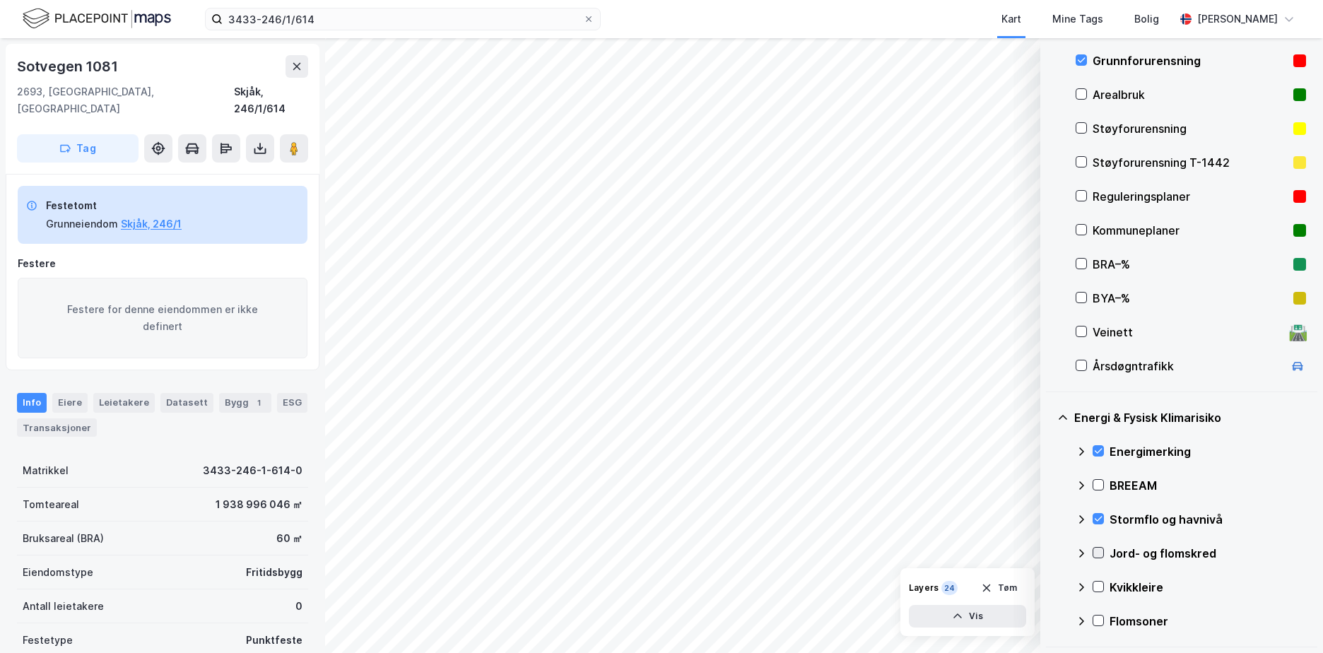
click at [1100, 552] on icon at bounding box center [1098, 553] width 10 height 10
click at [1078, 550] on icon at bounding box center [1081, 553] width 11 height 11
click at [1097, 587] on icon at bounding box center [1098, 587] width 10 height 10
click at [1083, 587] on icon at bounding box center [1081, 586] width 8 height 5
click at [1102, 620] on icon at bounding box center [1098, 621] width 10 height 10
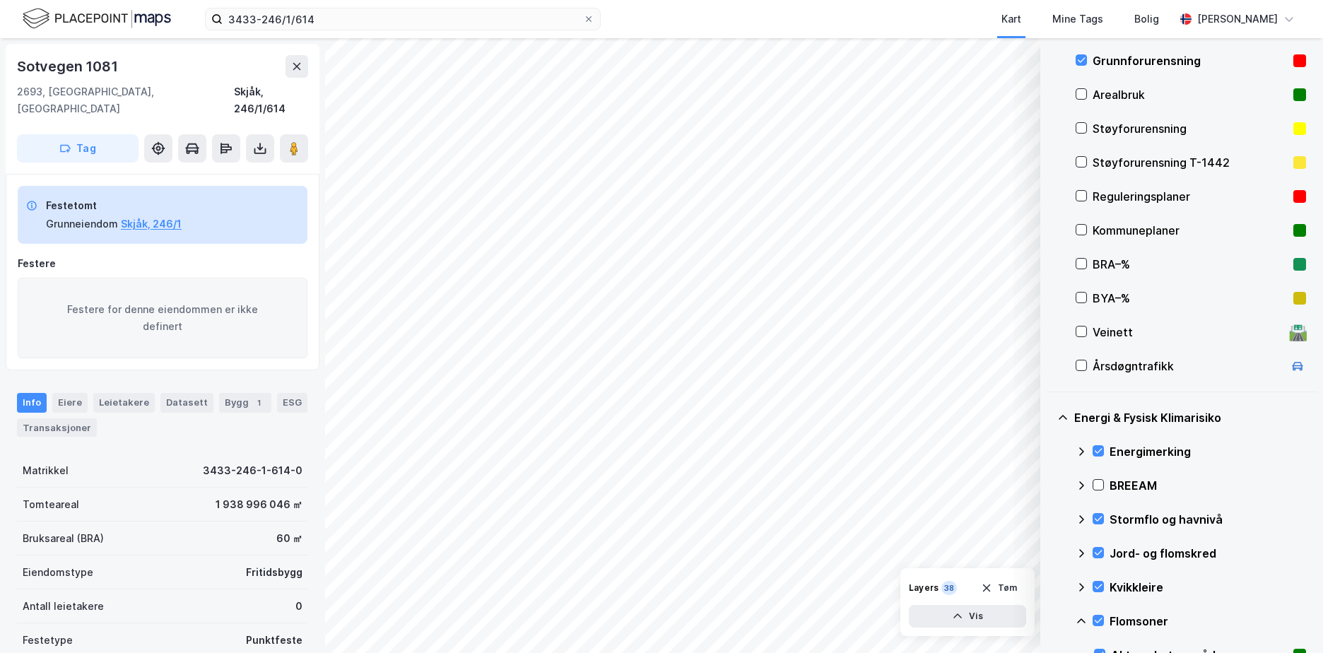
click at [1083, 620] on icon at bounding box center [1081, 620] width 8 height 5
click at [1098, 585] on icon at bounding box center [1098, 587] width 10 height 10
click at [1102, 584] on icon at bounding box center [1098, 587] width 10 height 10
click at [1099, 584] on icon at bounding box center [1098, 587] width 10 height 10
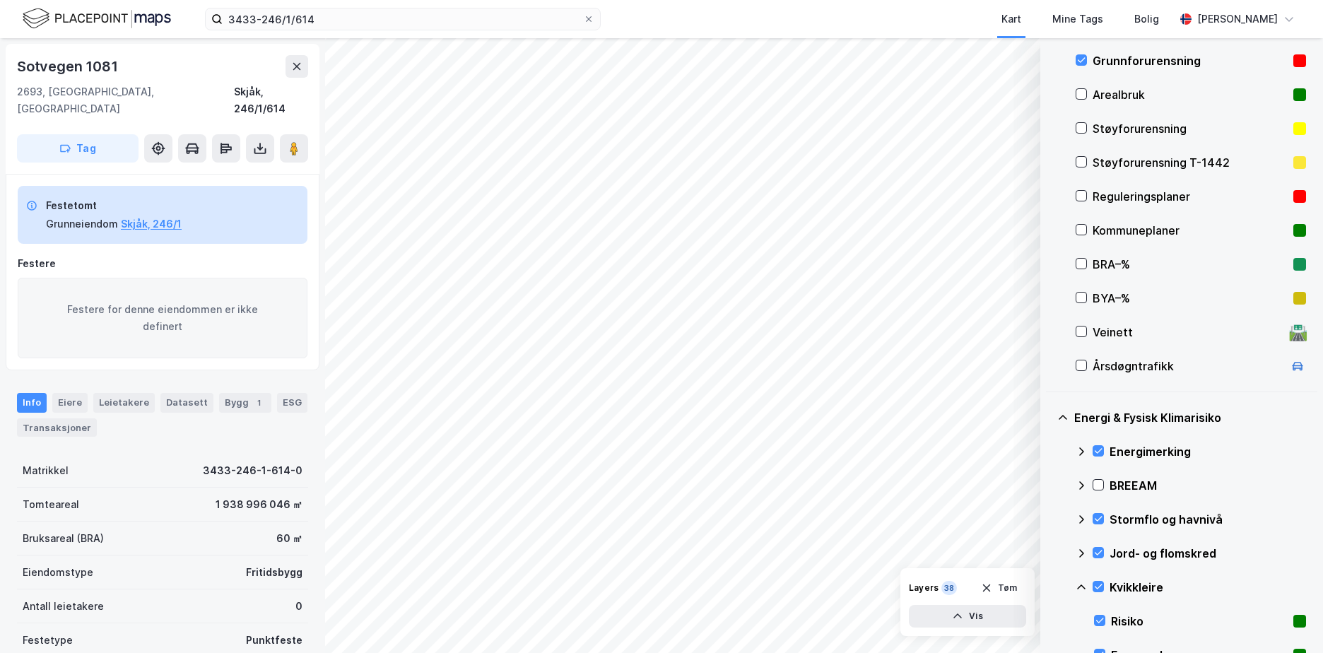
click at [1083, 582] on icon at bounding box center [1081, 587] width 11 height 11
click at [1095, 550] on icon at bounding box center [1098, 553] width 10 height 10
click at [1099, 551] on icon at bounding box center [1098, 553] width 10 height 10
click at [1078, 551] on icon at bounding box center [1081, 553] width 11 height 11
click at [999, 584] on button "Tøm" at bounding box center [999, 588] width 54 height 23
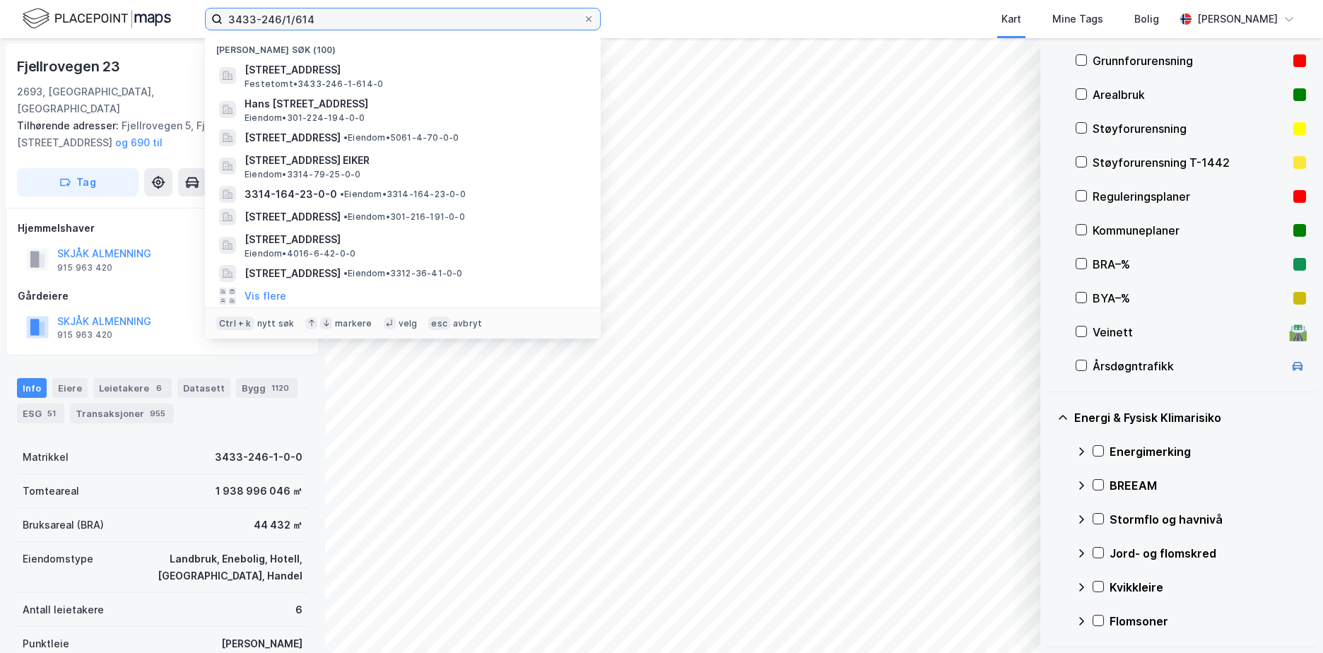
drag, startPoint x: 353, startPoint y: 13, endPoint x: 133, endPoint y: 49, distance: 222.7
click at [133, 49] on div "3433-246/1/614 Nylige søk (100) Sotvegen 1081, 2693, [GEOGRAPHIC_DATA], SKJÅK F…" at bounding box center [661, 326] width 1323 height 653
paste input "1103-57/547/"
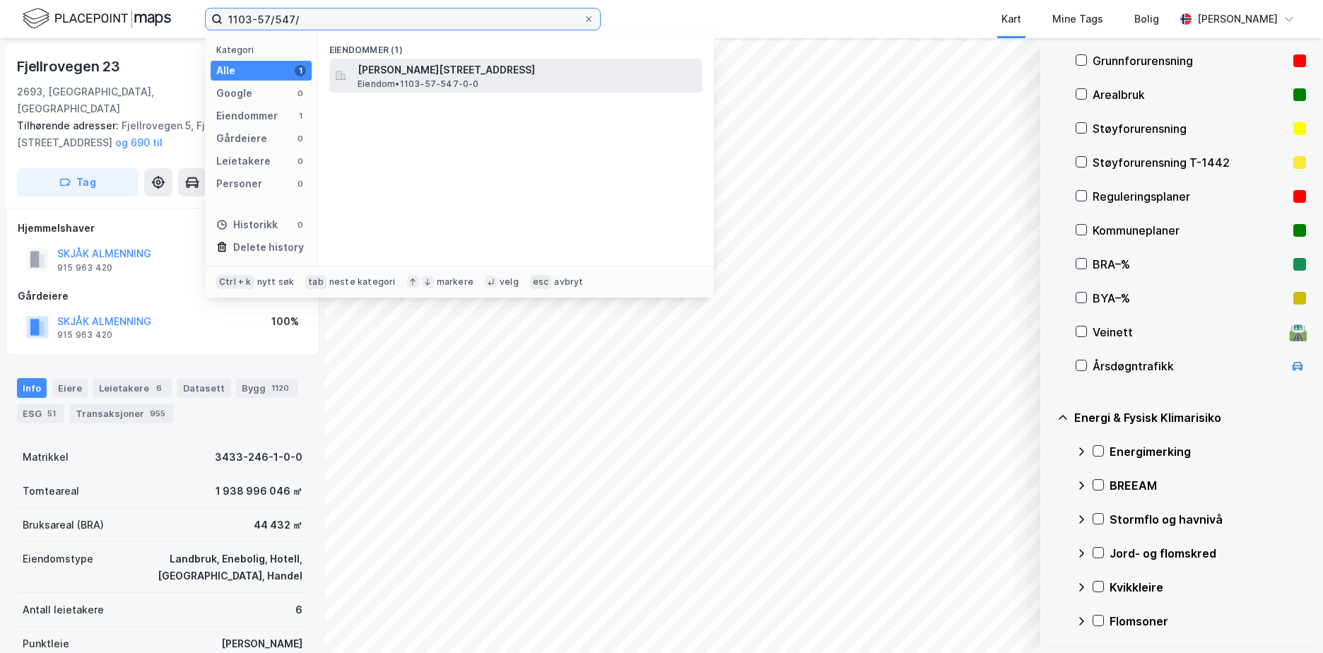
type input "1103-57/547/"
click at [444, 76] on span "[PERSON_NAME][STREET_ADDRESS]" at bounding box center [527, 69] width 339 height 17
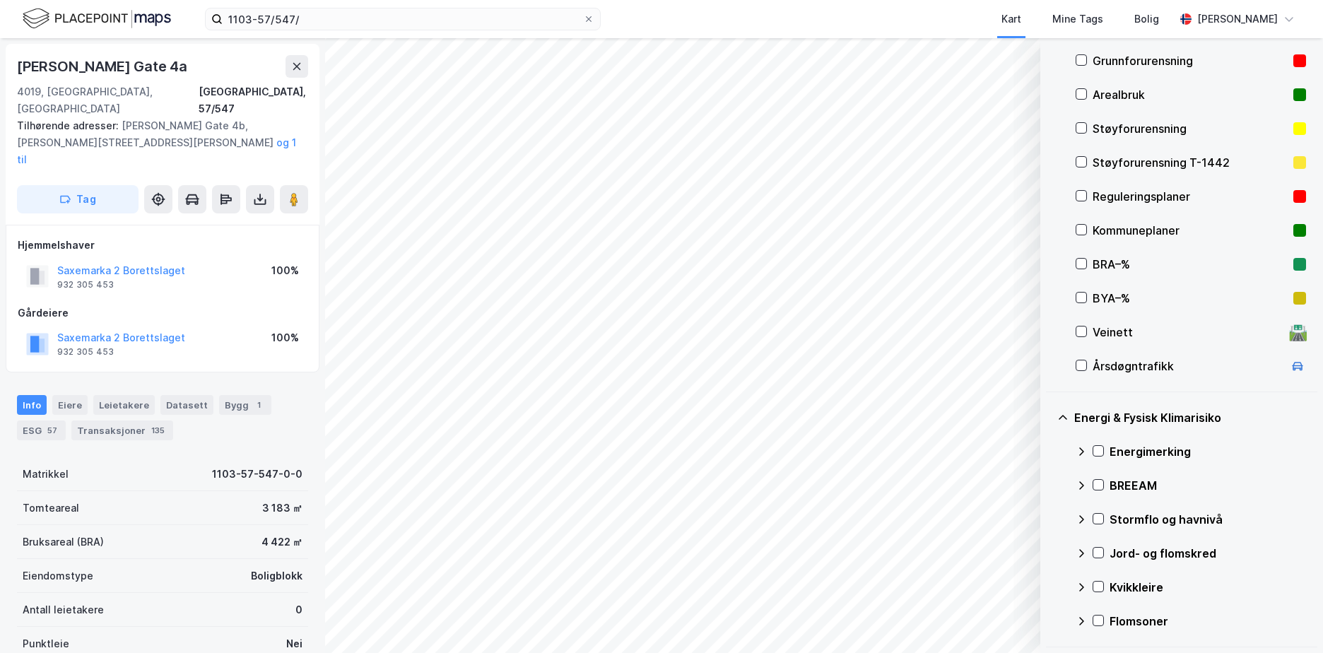
click at [1126, 57] on div "Grunnforurensning" at bounding box center [1190, 60] width 195 height 17
click at [1099, 453] on icon at bounding box center [1098, 451] width 10 height 10
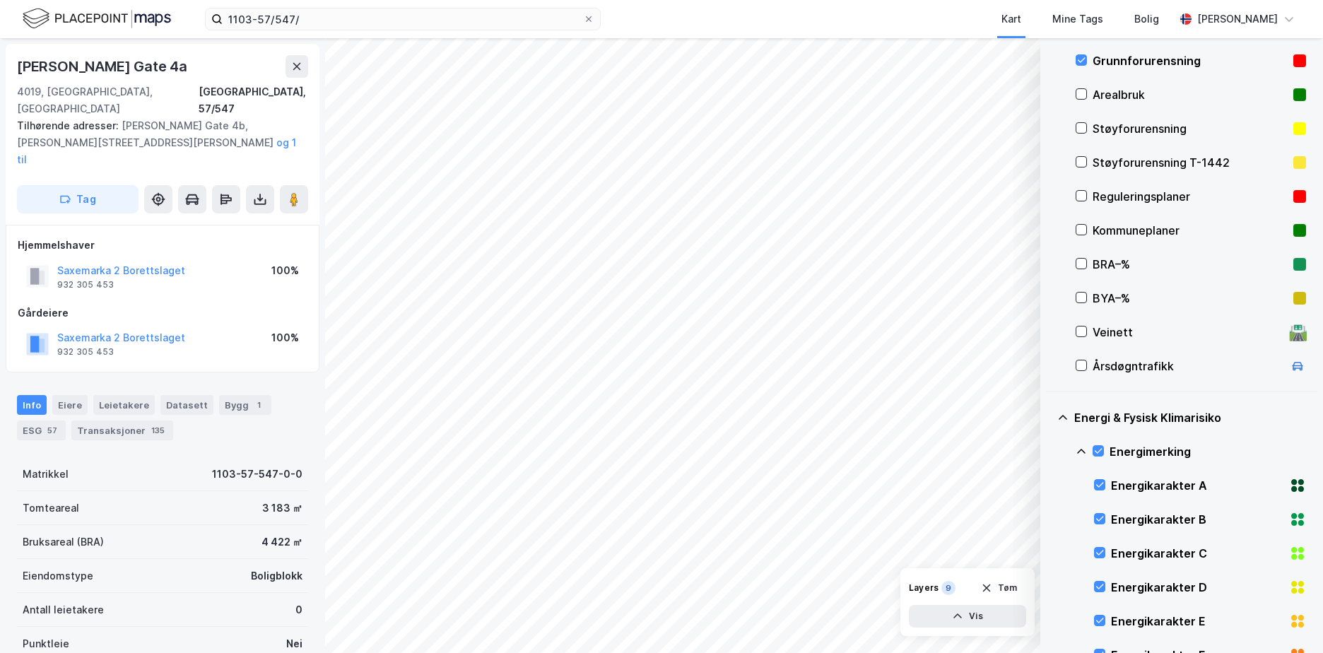
click at [1083, 447] on icon at bounding box center [1081, 451] width 11 height 11
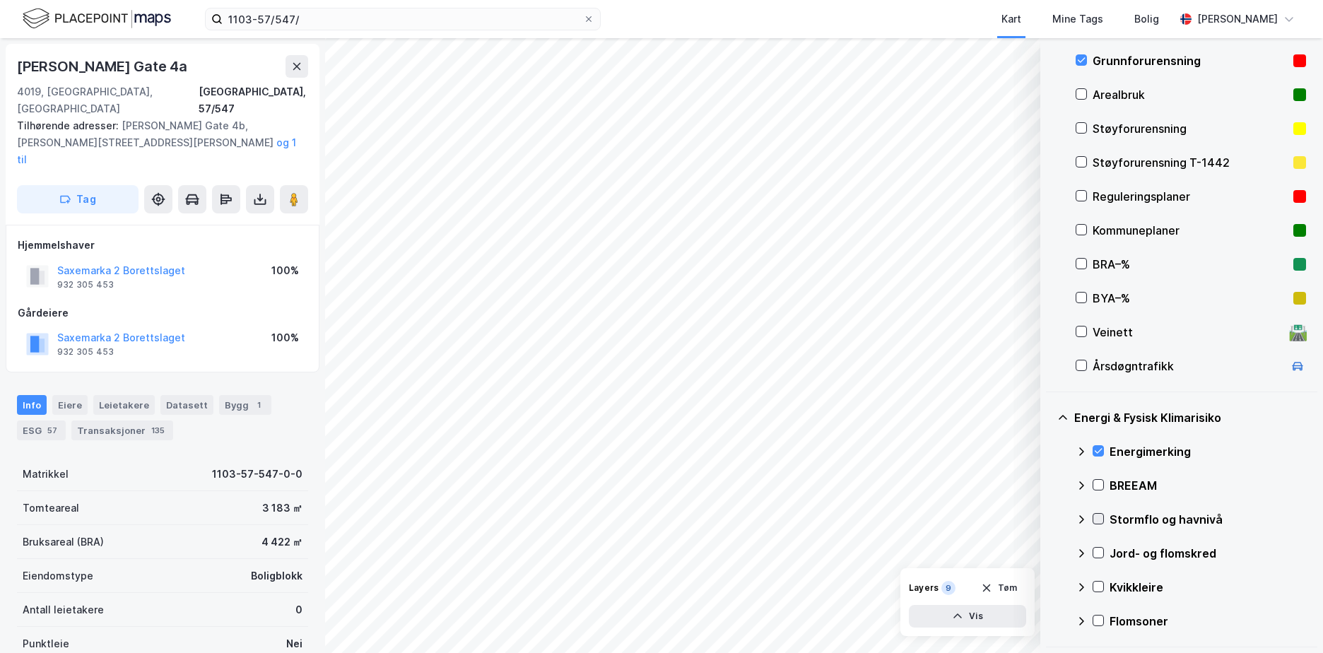
click at [1101, 520] on icon at bounding box center [1098, 519] width 10 height 10
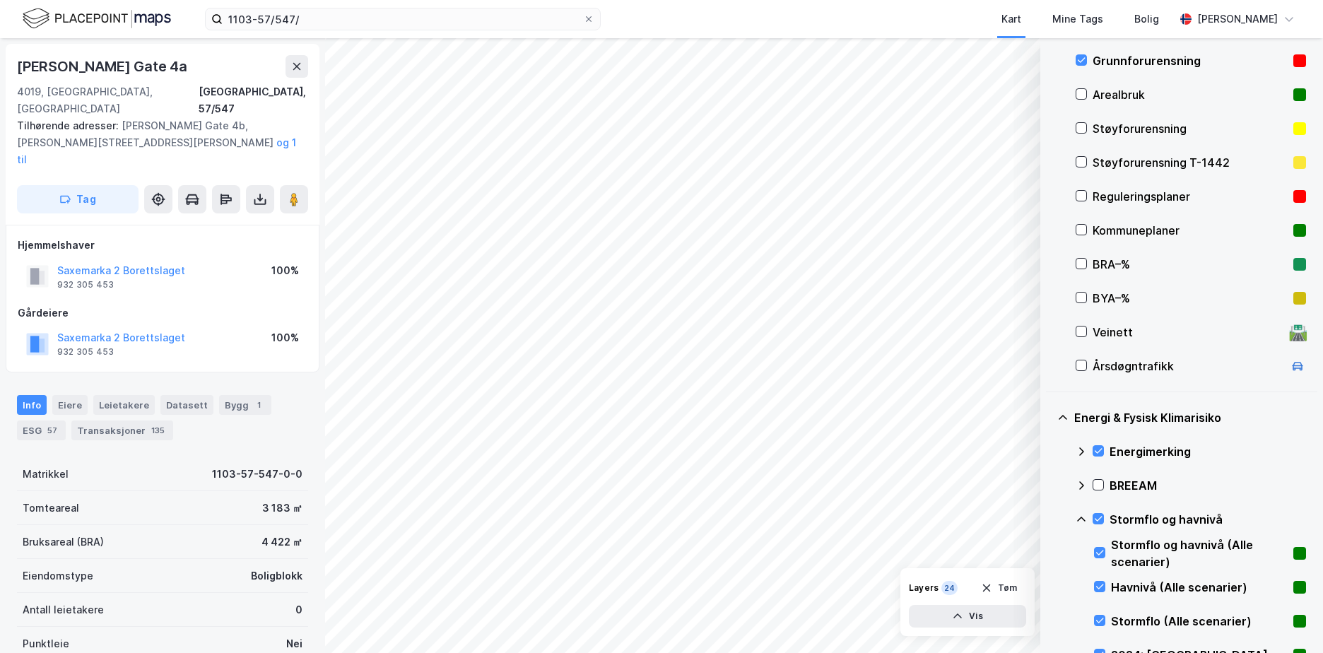
click at [1076, 518] on icon at bounding box center [1081, 519] width 11 height 11
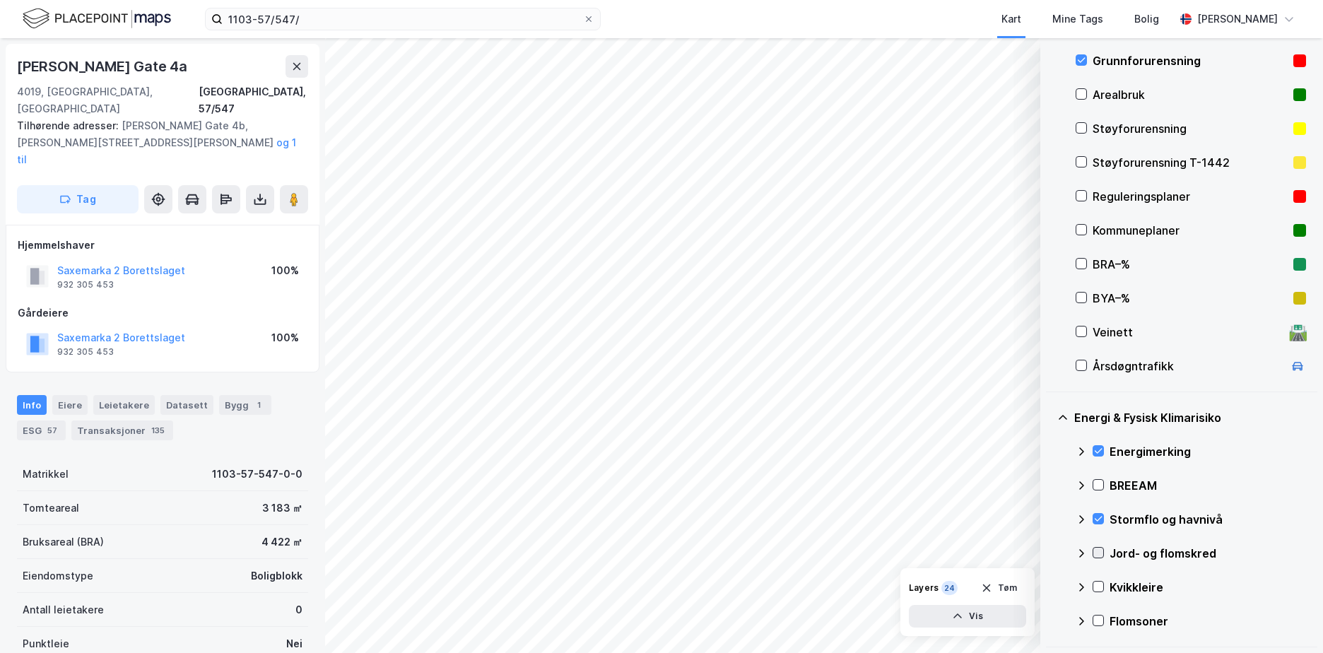
click at [1095, 551] on icon at bounding box center [1098, 553] width 10 height 10
click at [1081, 554] on icon at bounding box center [1081, 553] width 11 height 11
click at [1098, 585] on icon at bounding box center [1098, 587] width 10 height 10
click at [1081, 587] on icon at bounding box center [1081, 587] width 11 height 11
click at [1098, 618] on icon at bounding box center [1098, 621] width 10 height 10
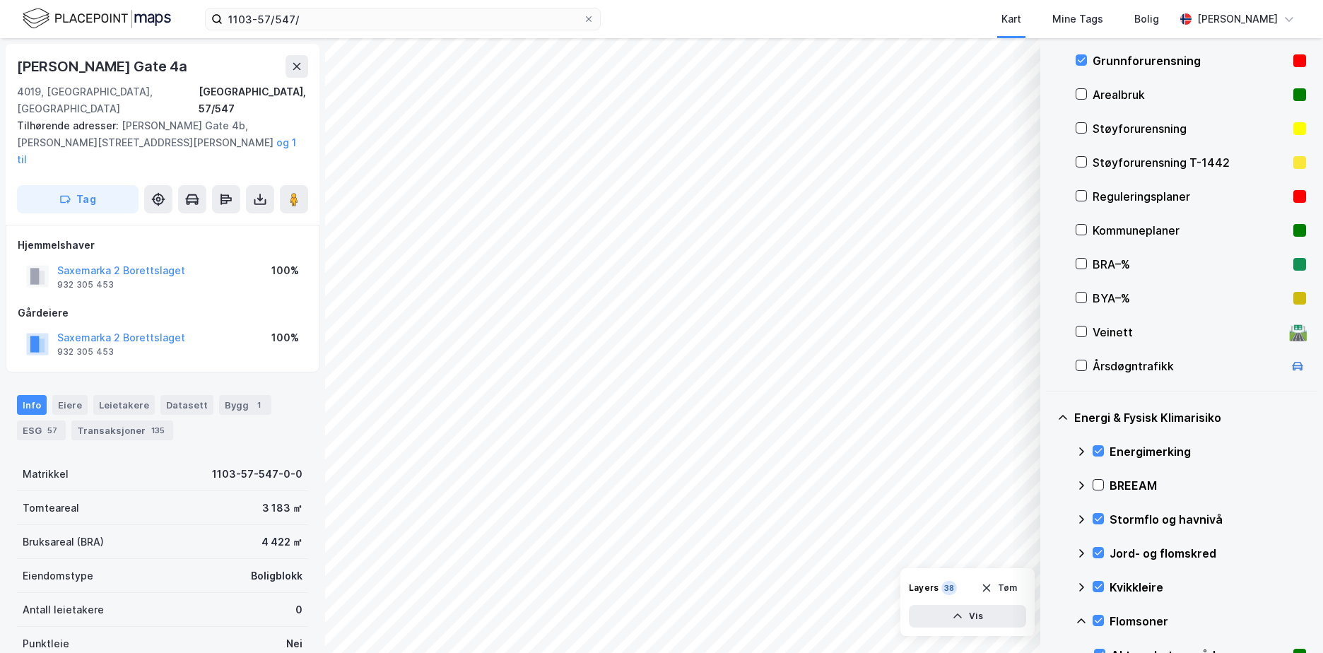
click at [1081, 618] on icon at bounding box center [1081, 621] width 11 height 11
click at [1094, 617] on icon at bounding box center [1098, 621] width 10 height 10
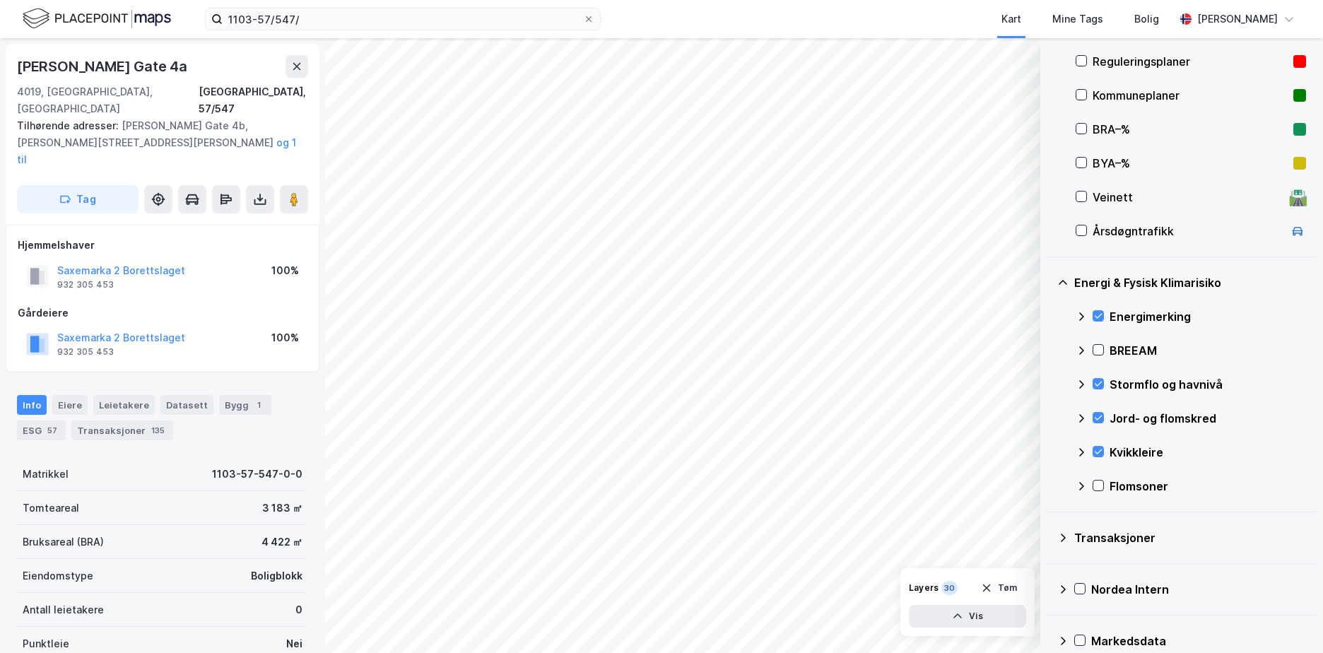
scroll to position [334, 0]
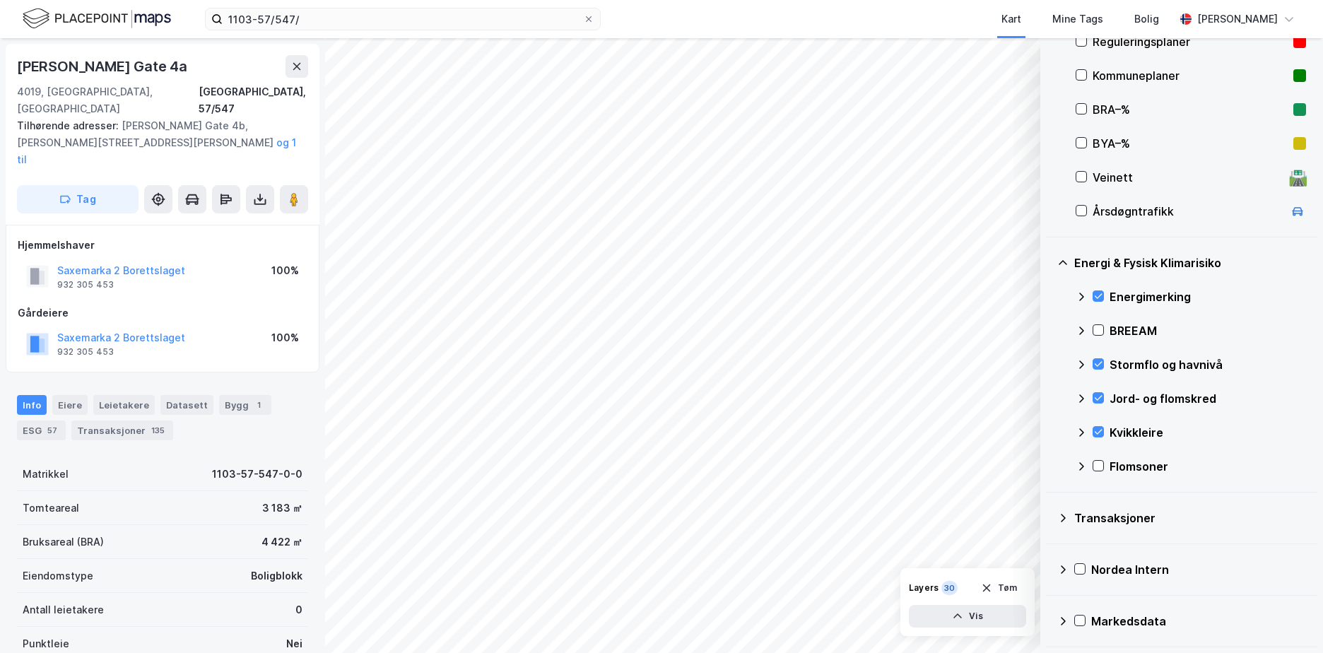
click at [1079, 465] on icon at bounding box center [1081, 466] width 11 height 11
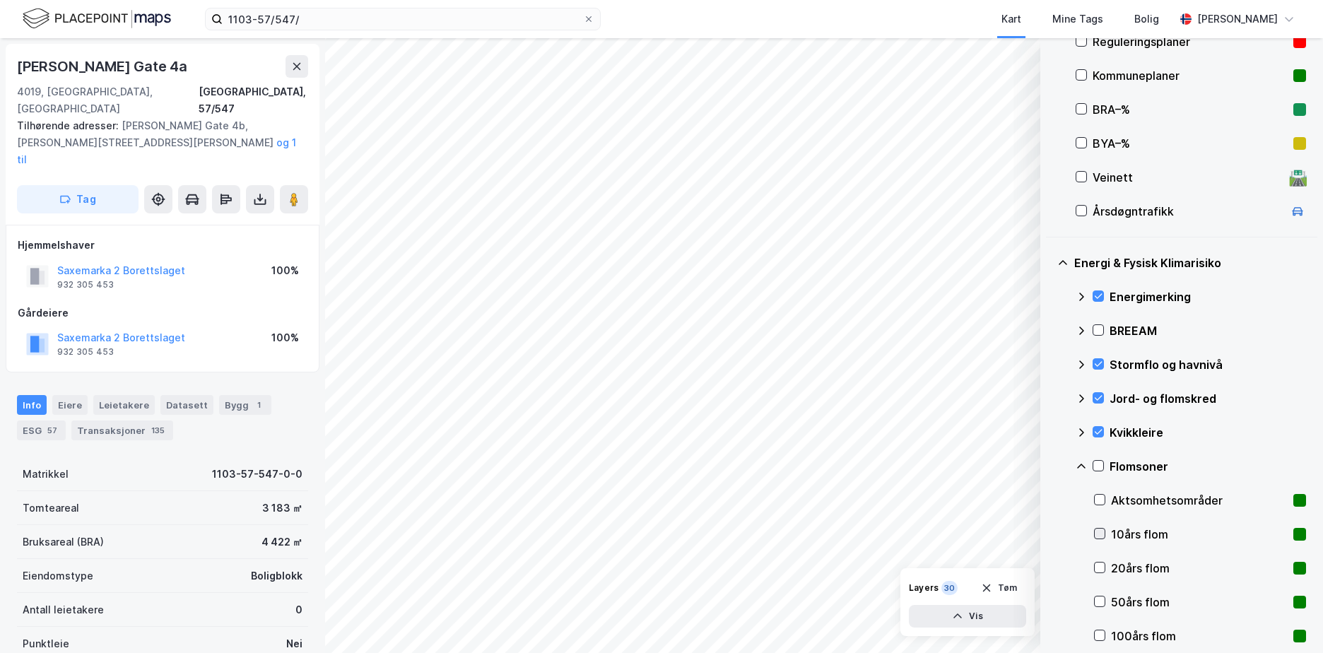
click at [1099, 532] on icon at bounding box center [1100, 534] width 10 height 10
click at [1100, 566] on icon at bounding box center [1100, 568] width 10 height 10
click at [1099, 599] on icon at bounding box center [1100, 601] width 10 height 10
click at [1102, 637] on icon at bounding box center [1100, 635] width 10 height 10
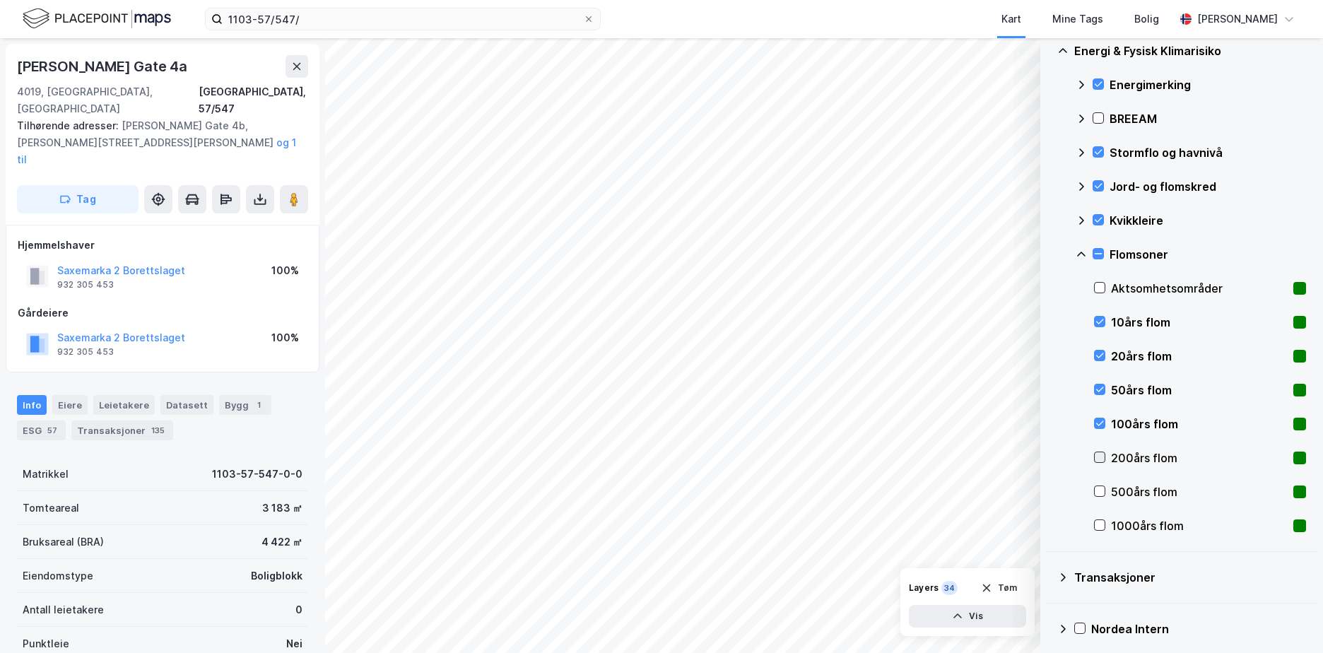
click at [1101, 452] on div at bounding box center [1099, 457] width 11 height 11
click at [1095, 489] on icon at bounding box center [1100, 491] width 10 height 10
click at [1098, 526] on icon at bounding box center [1100, 525] width 10 height 10
click at [1099, 282] on div at bounding box center [1099, 287] width 11 height 11
click at [1100, 524] on icon at bounding box center [1100, 525] width 10 height 10
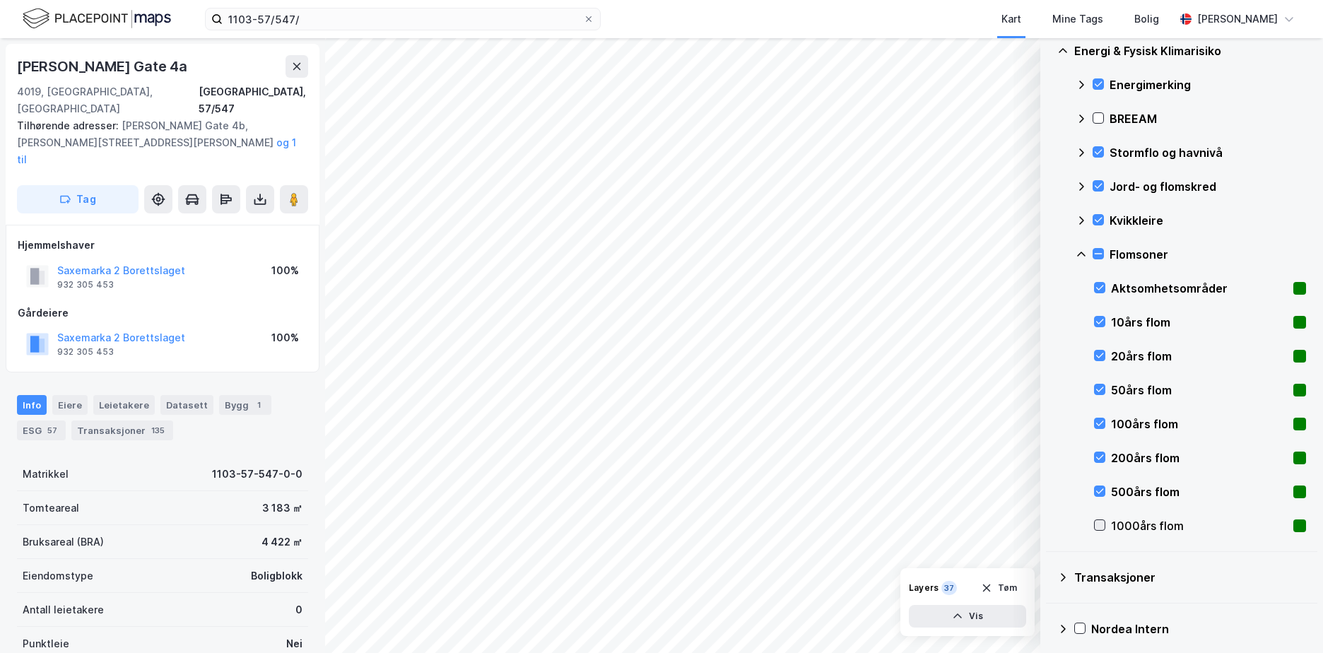
click at [1100, 524] on icon at bounding box center [1100, 525] width 10 height 10
click at [1083, 245] on div "Flomsoner" at bounding box center [1191, 254] width 230 height 34
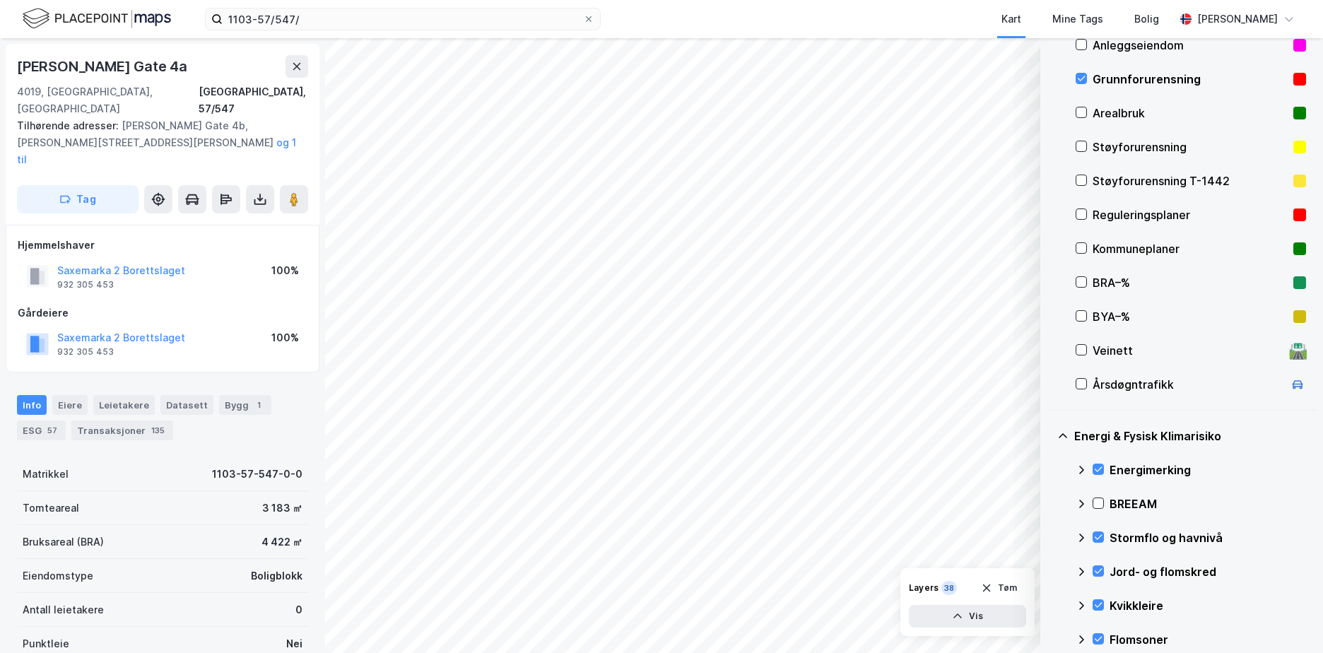
scroll to position [164, 0]
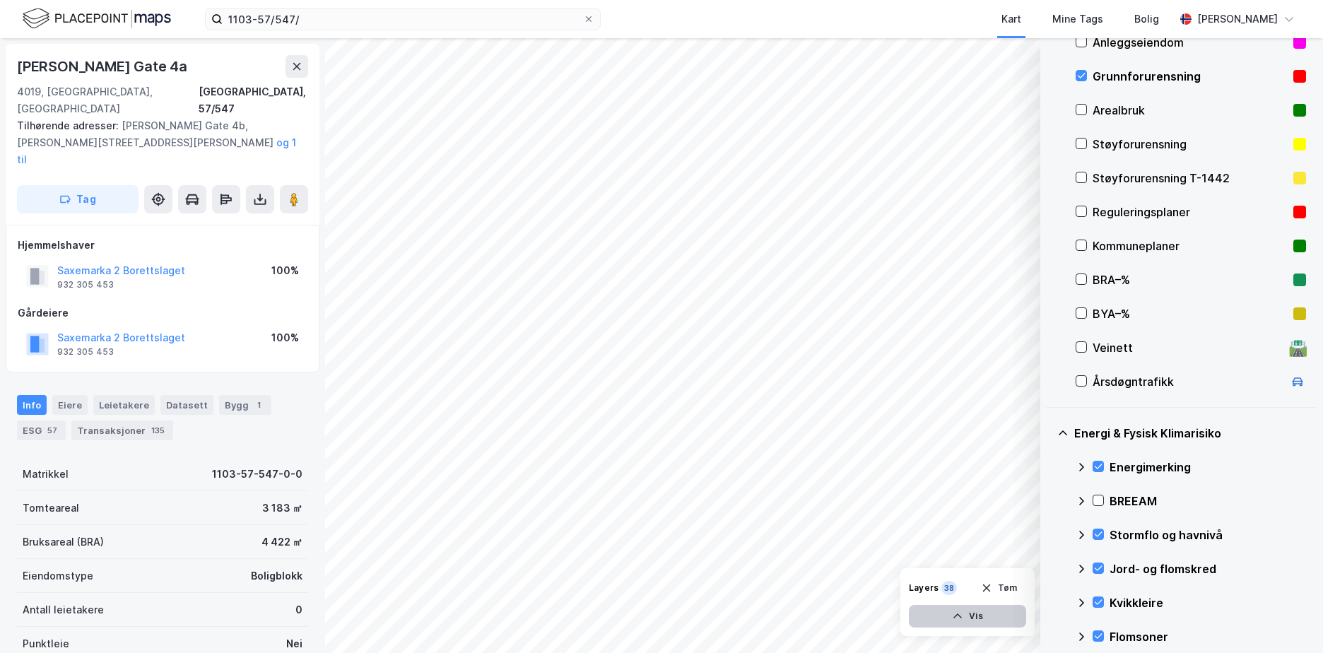
click at [998, 609] on button "Vis" at bounding box center [967, 616] width 117 height 23
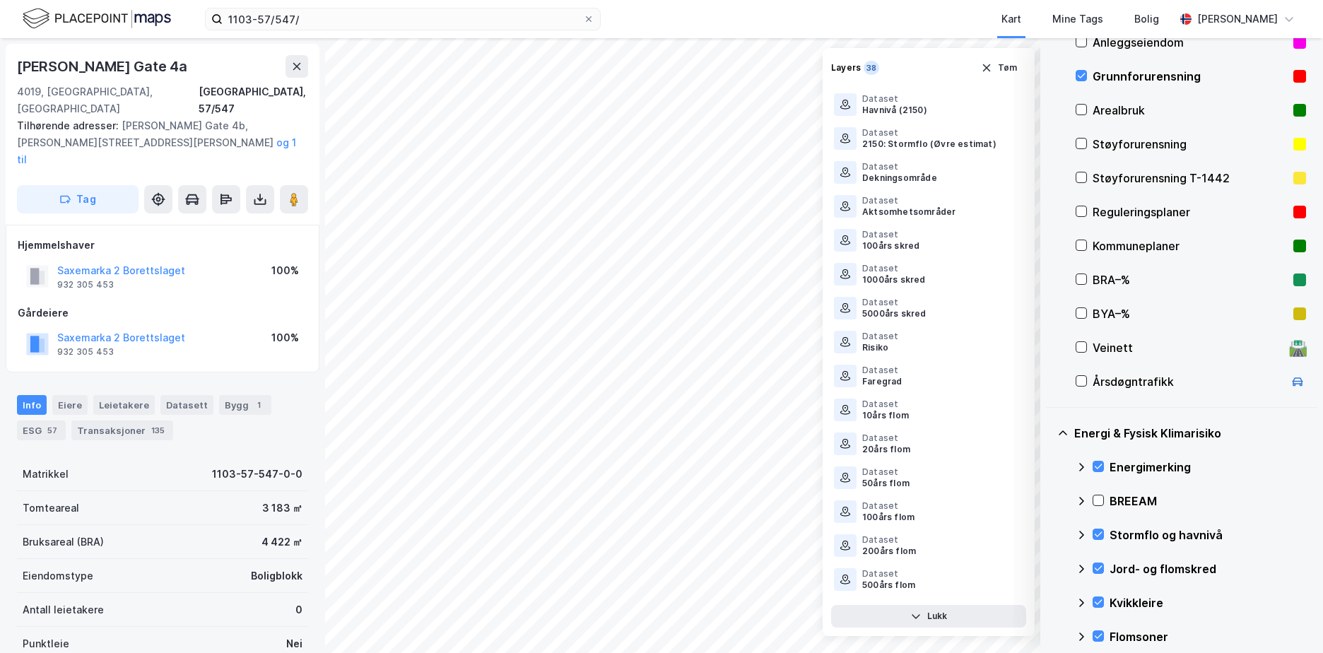
scroll to position [769, 0]
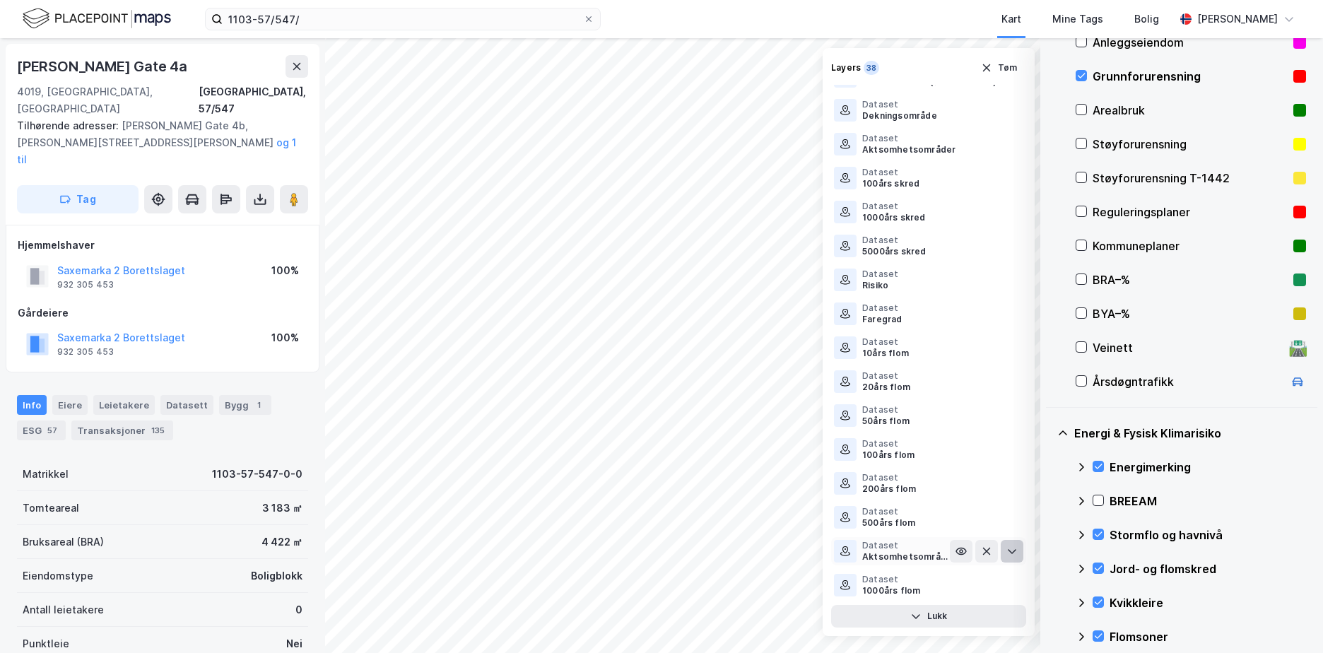
click at [1006, 552] on icon at bounding box center [1011, 551] width 11 height 11
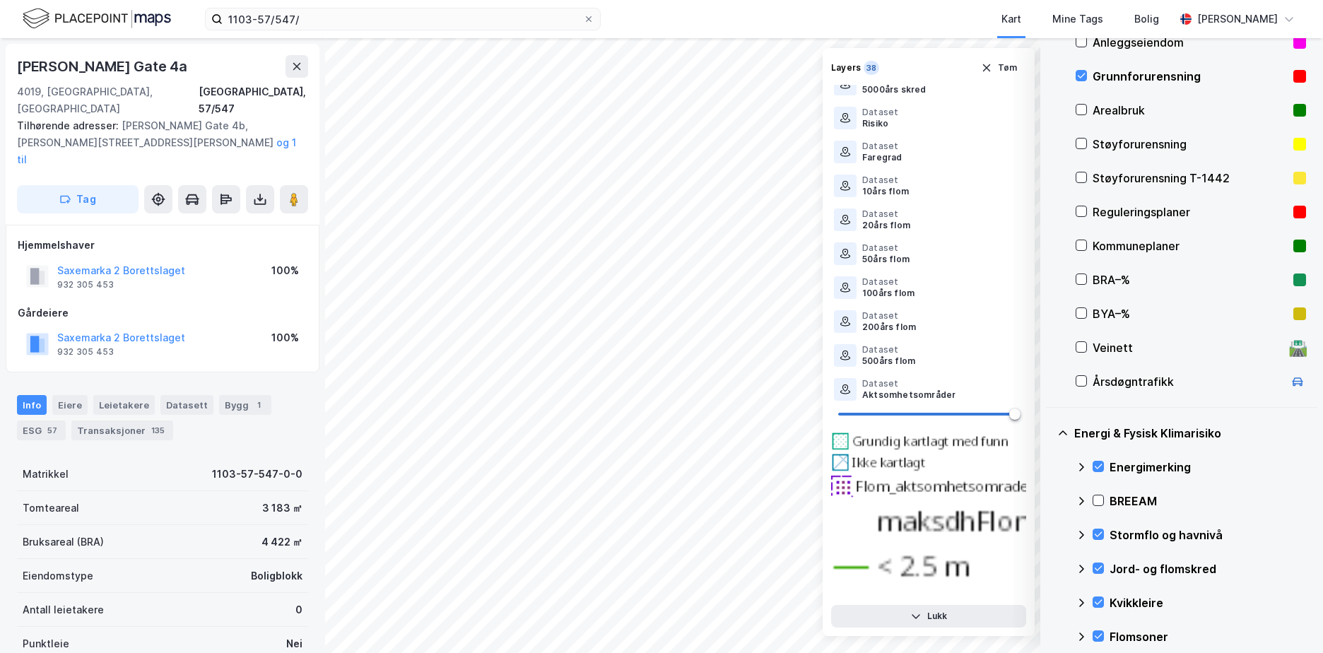
scroll to position [947, 0]
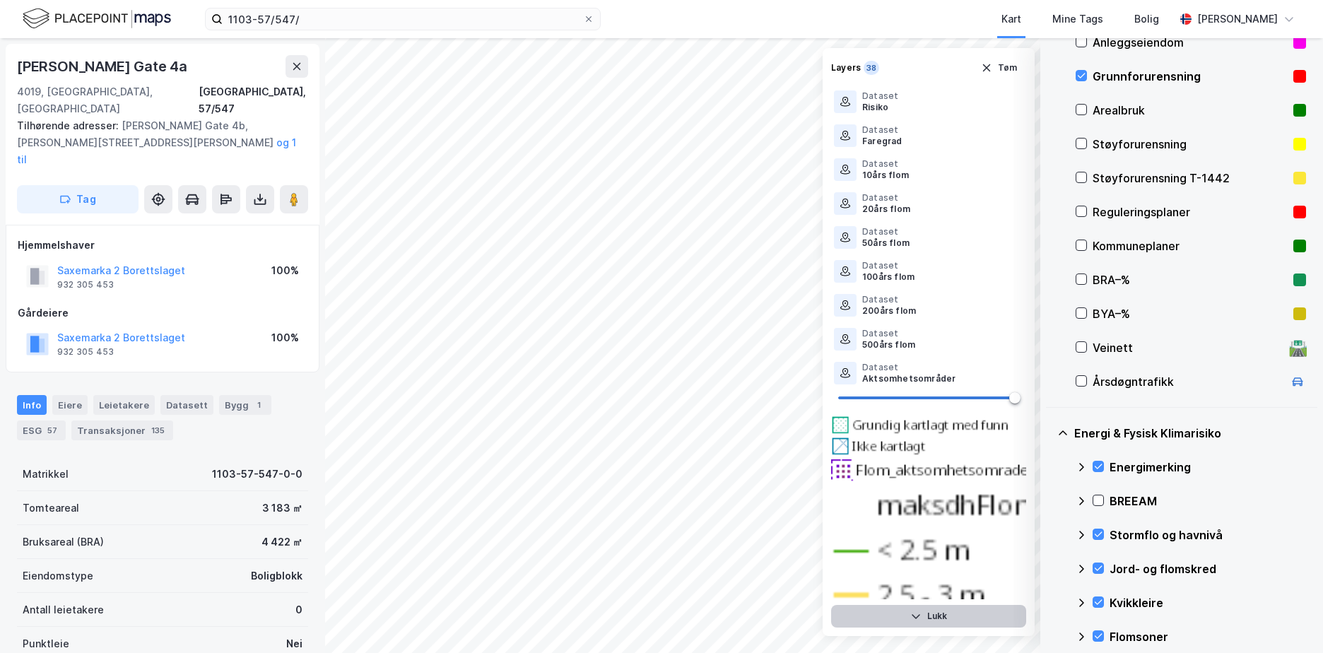
click at [950, 616] on button "Lukk" at bounding box center [928, 616] width 195 height 23
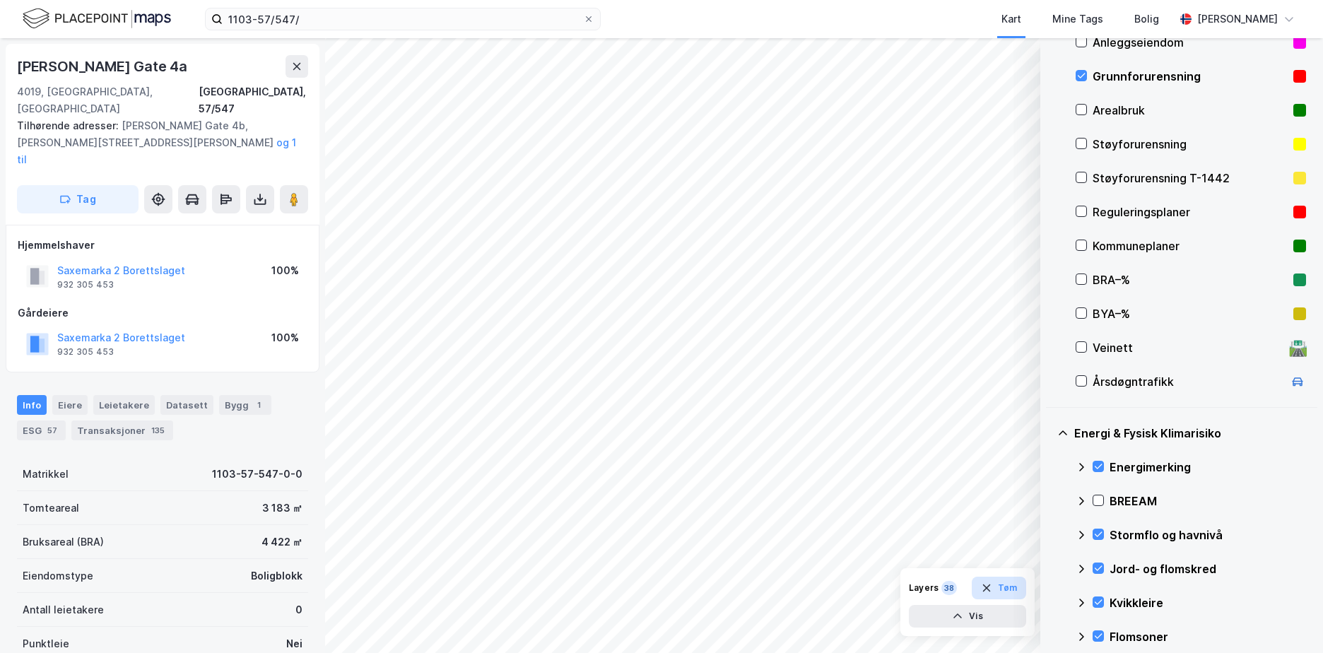
click at [1009, 586] on button "Tøm" at bounding box center [999, 588] width 54 height 23
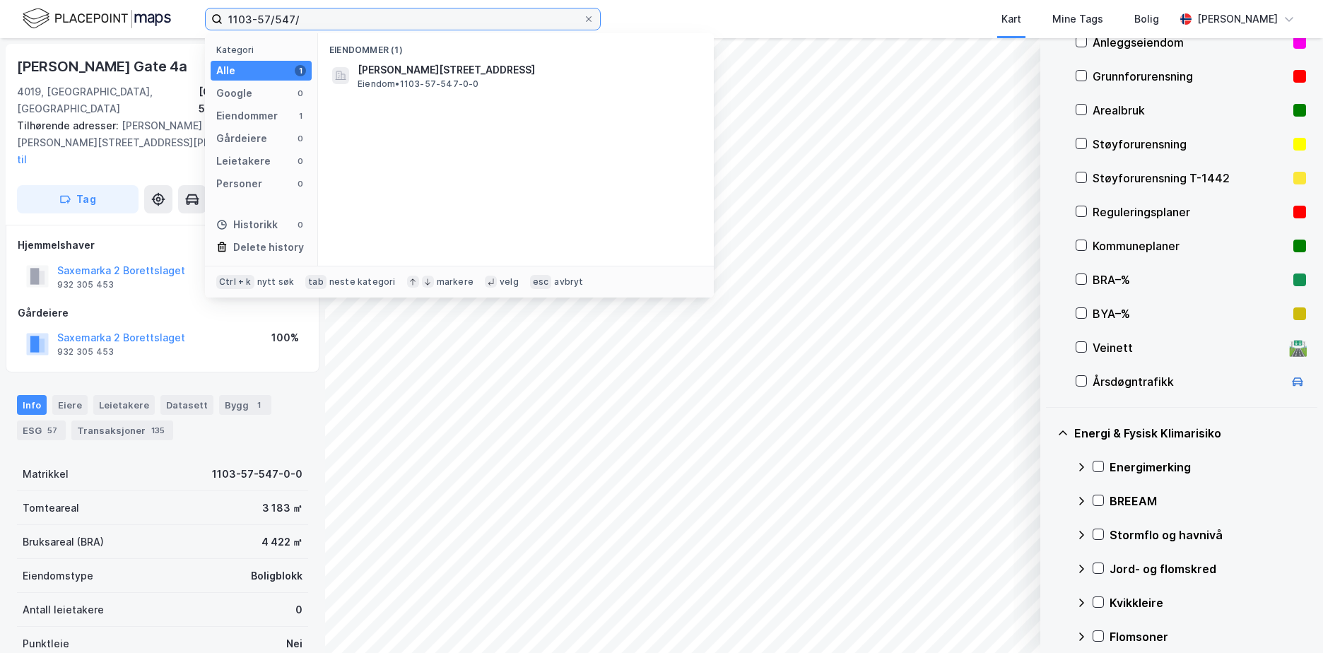
drag, startPoint x: 314, startPoint y: 9, endPoint x: 229, endPoint y: 18, distance: 85.9
click at [229, 18] on input "1103-57/547/" at bounding box center [403, 18] width 360 height 21
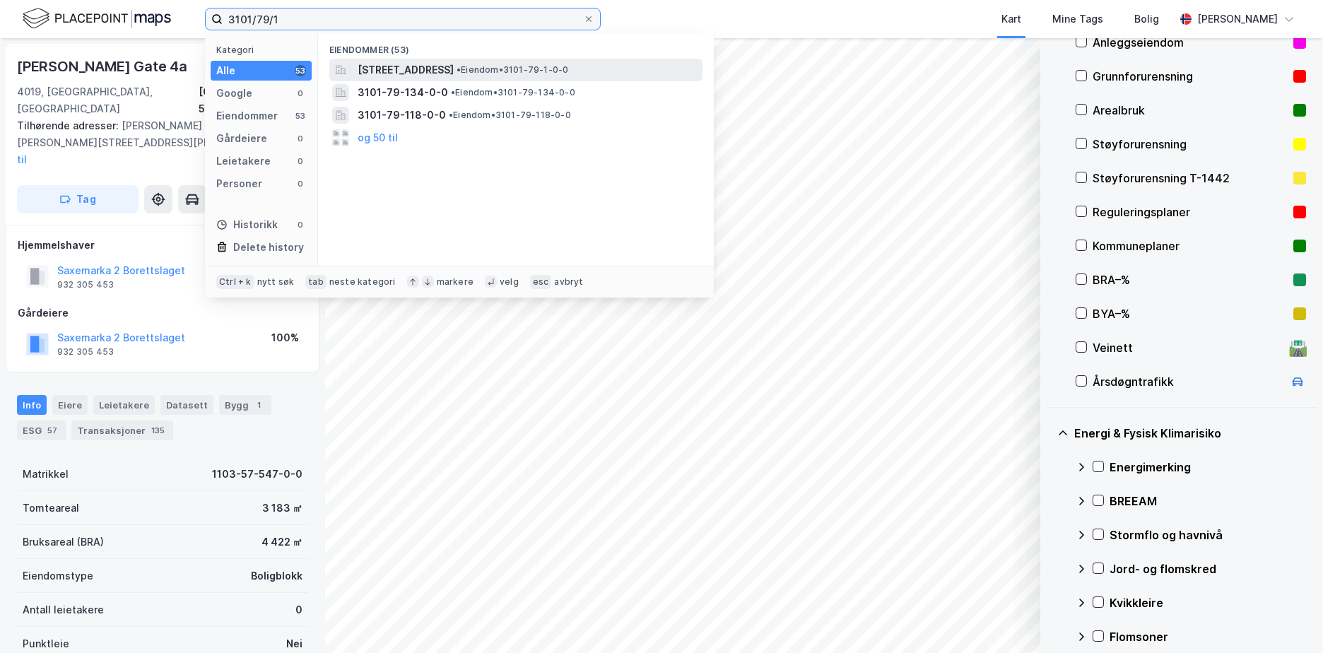
type input "3101/79/1"
click at [543, 69] on div "[STREET_ADDRESS] • Eiendom • 3101-79-1-0-0" at bounding box center [529, 69] width 342 height 17
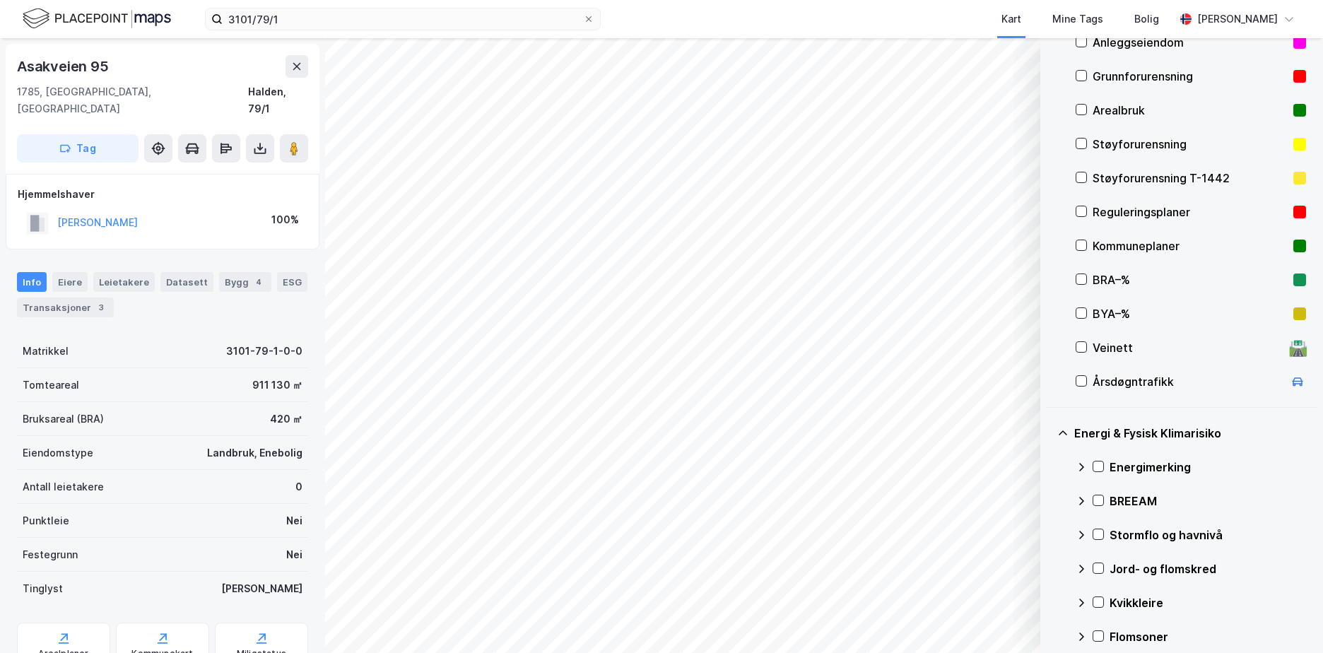
click at [1131, 75] on div "Grunnforurensning" at bounding box center [1190, 76] width 195 height 17
click at [1101, 466] on icon at bounding box center [1099, 466] width 8 height 5
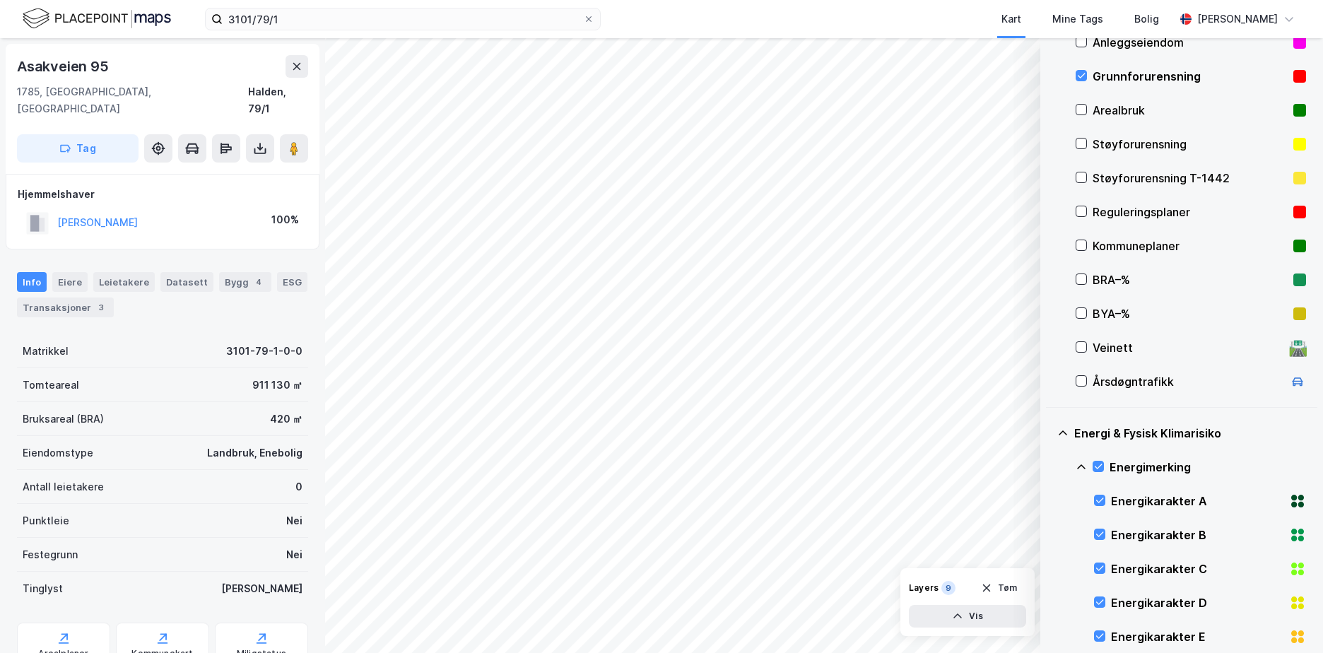
click at [1081, 464] on icon at bounding box center [1081, 466] width 11 height 11
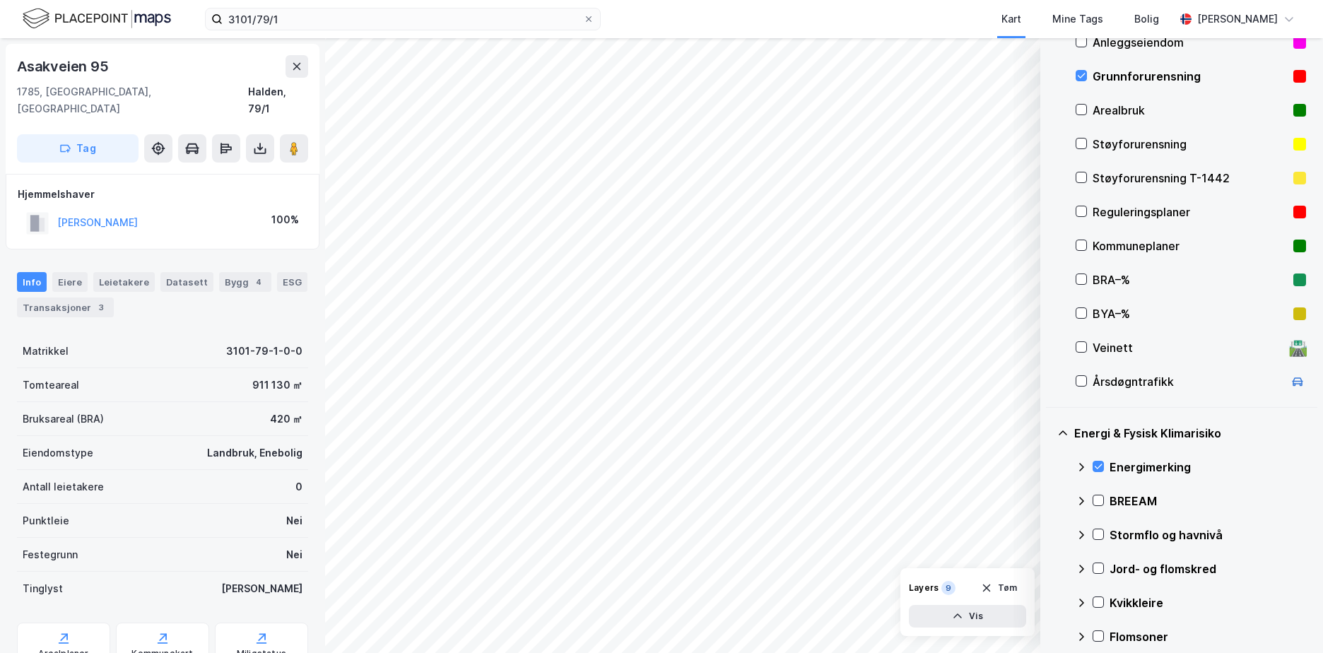
scroll to position [334, 0]
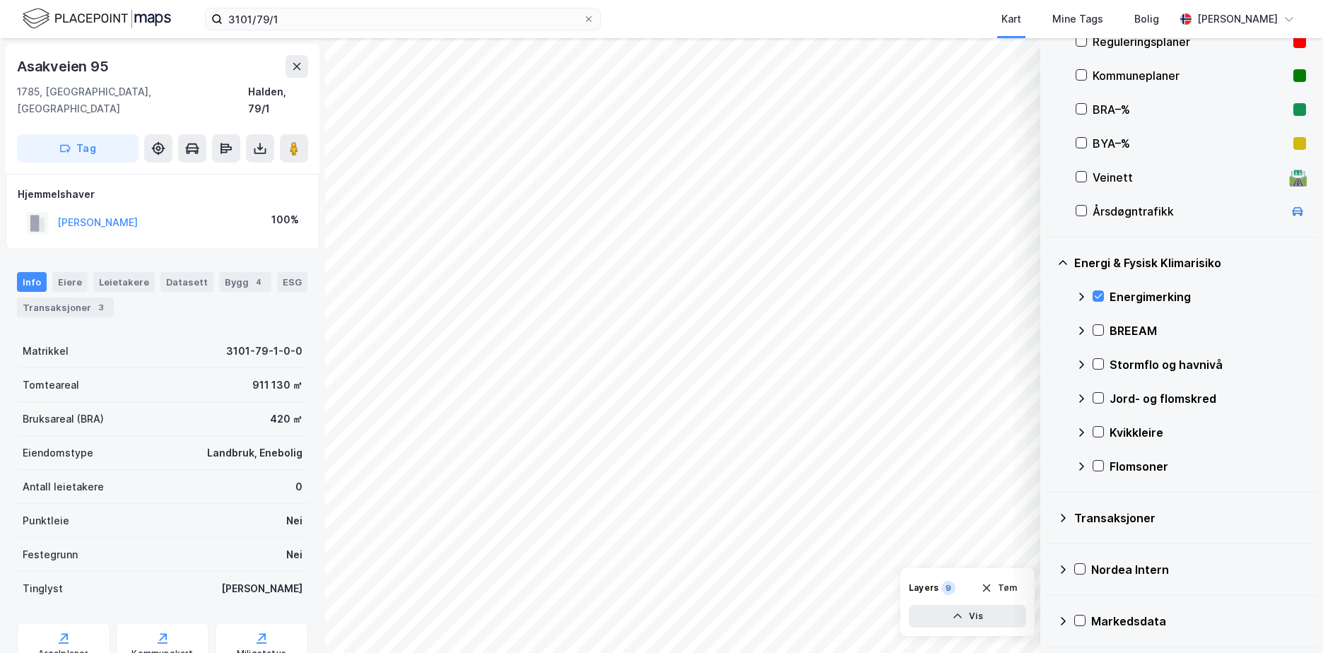
click at [1104, 365] on div "Stormflo og havnivå" at bounding box center [1191, 365] width 230 height 34
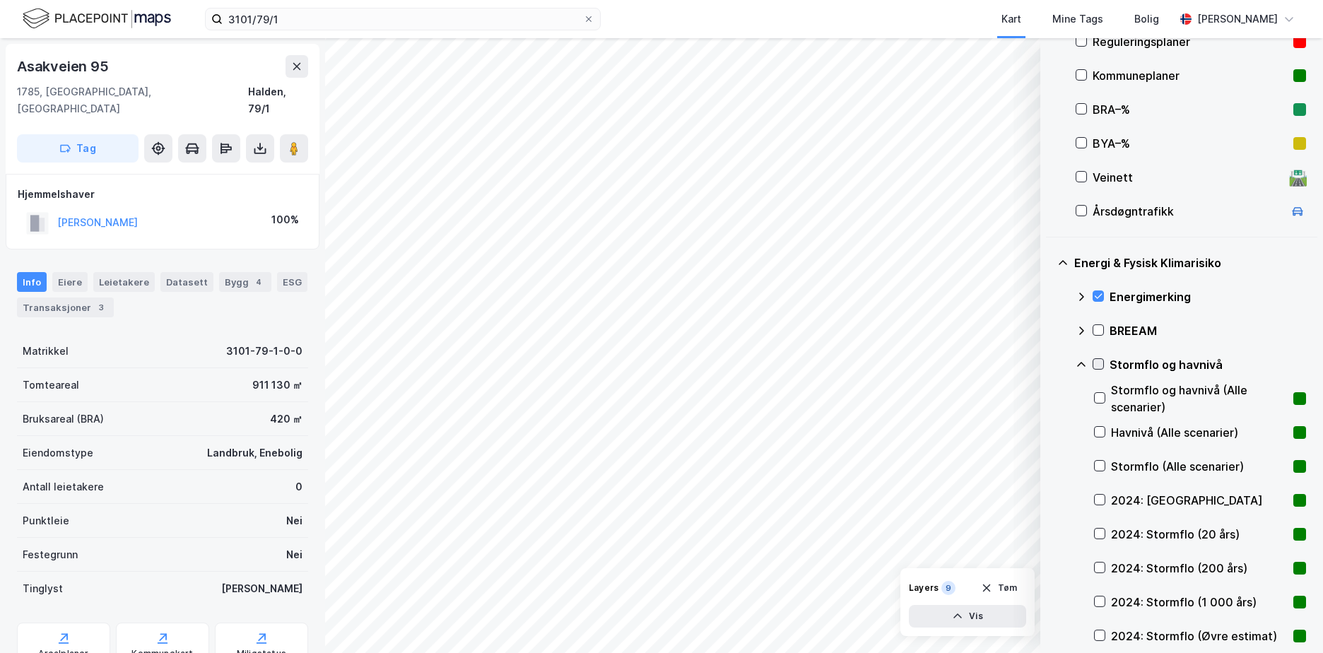
click at [1098, 363] on icon at bounding box center [1098, 364] width 10 height 10
click at [1083, 363] on icon at bounding box center [1081, 364] width 11 height 11
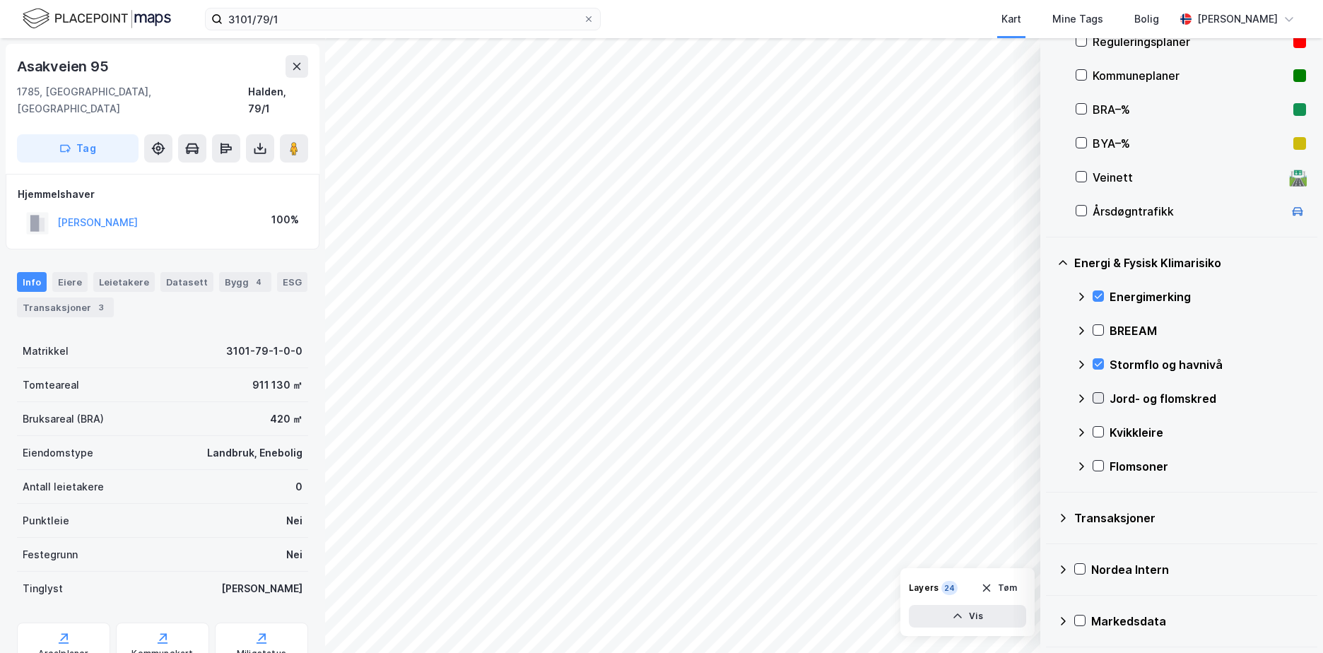
click at [1095, 396] on icon at bounding box center [1098, 398] width 10 height 10
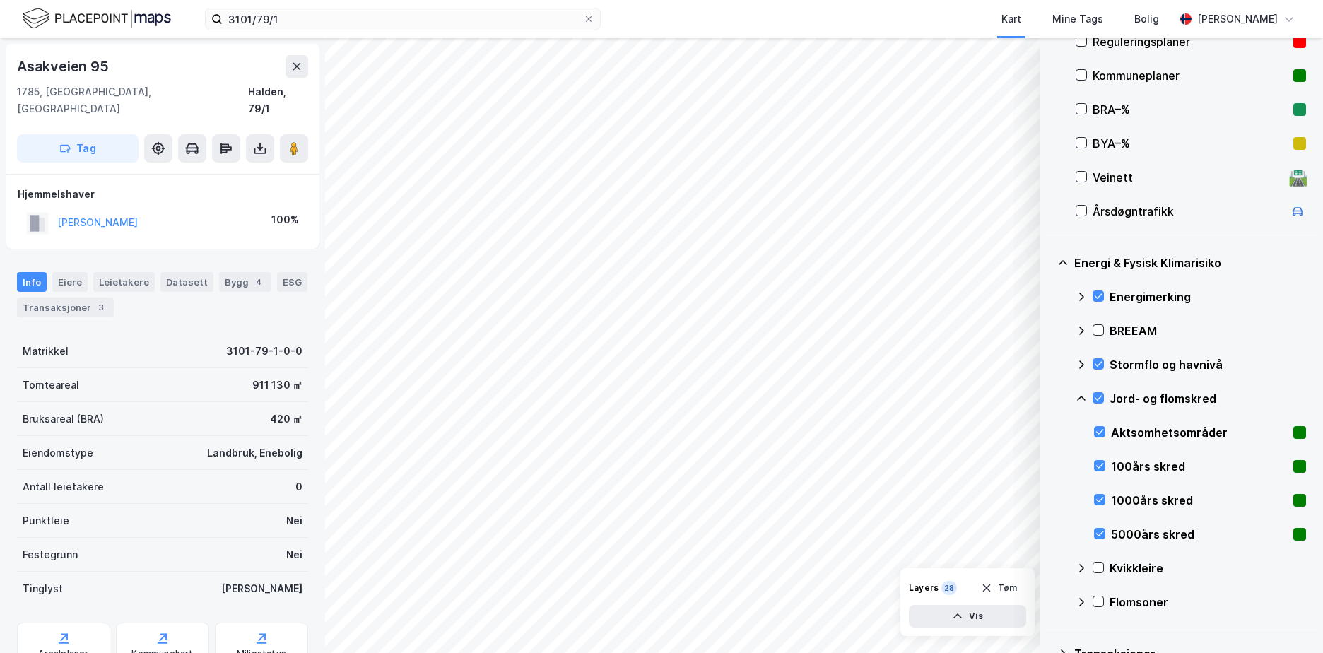
click at [1083, 397] on icon at bounding box center [1081, 398] width 11 height 11
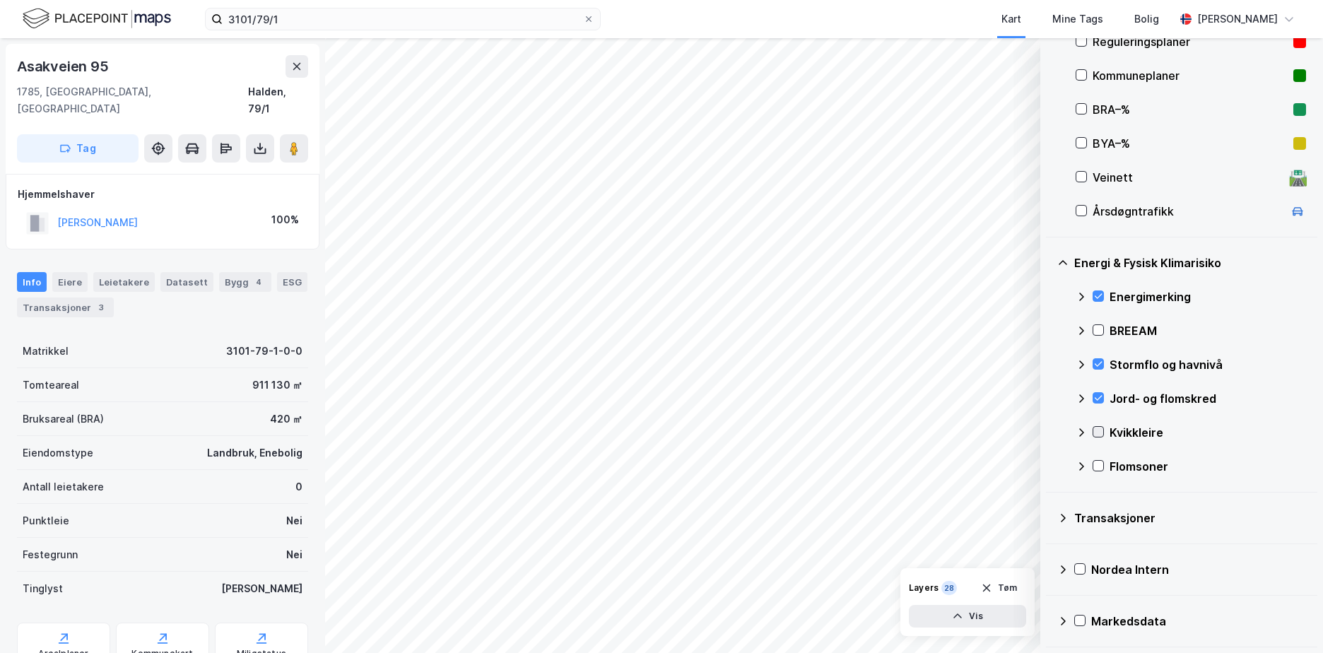
click at [1098, 433] on icon at bounding box center [1098, 432] width 10 height 10
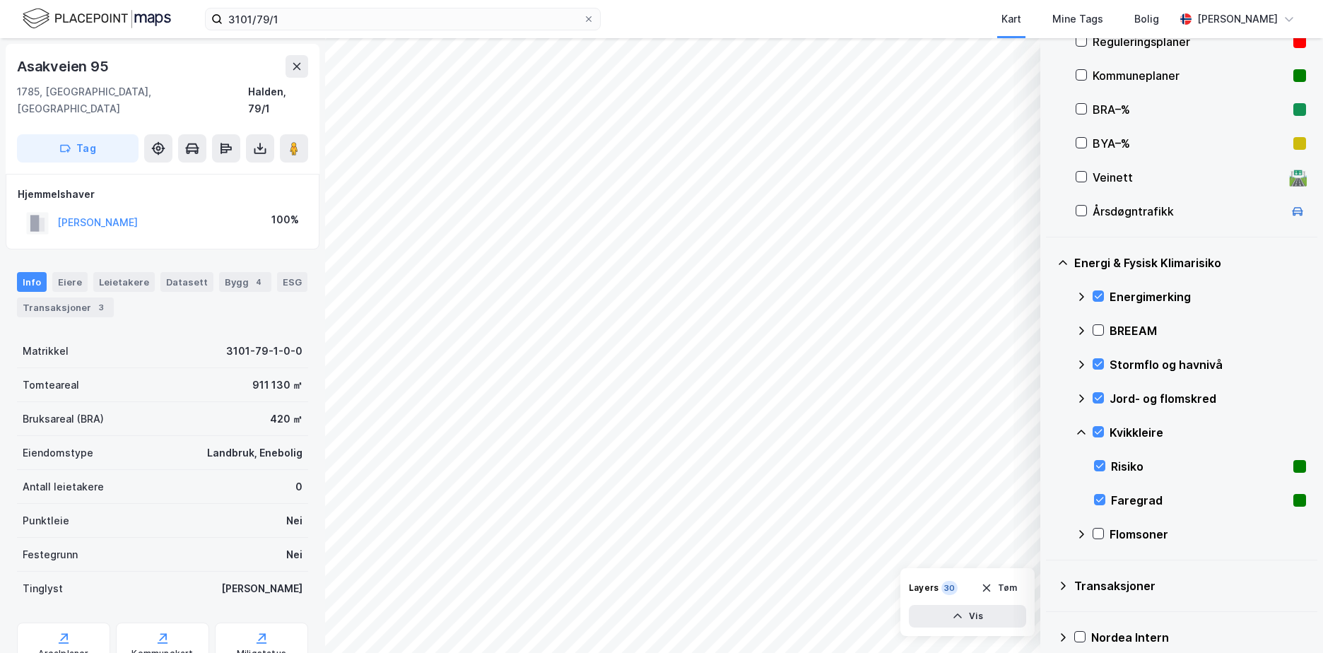
click at [1081, 429] on icon at bounding box center [1081, 432] width 11 height 11
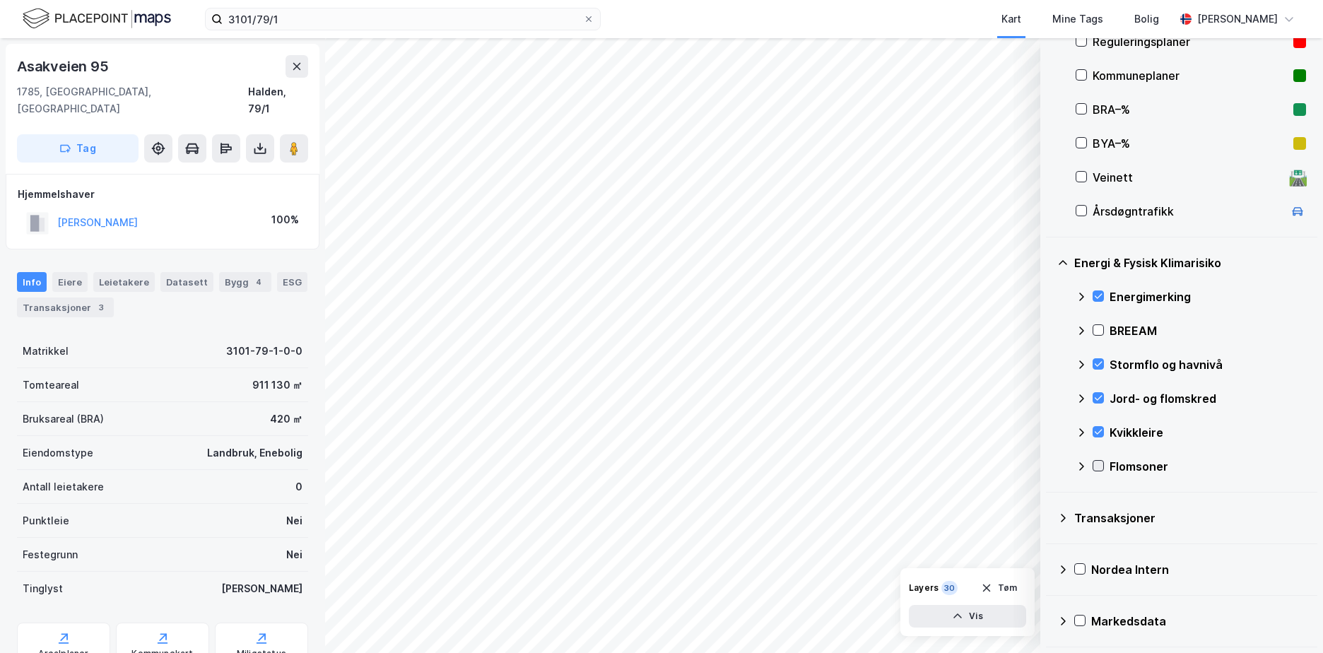
click at [1096, 466] on icon at bounding box center [1099, 466] width 8 height 5
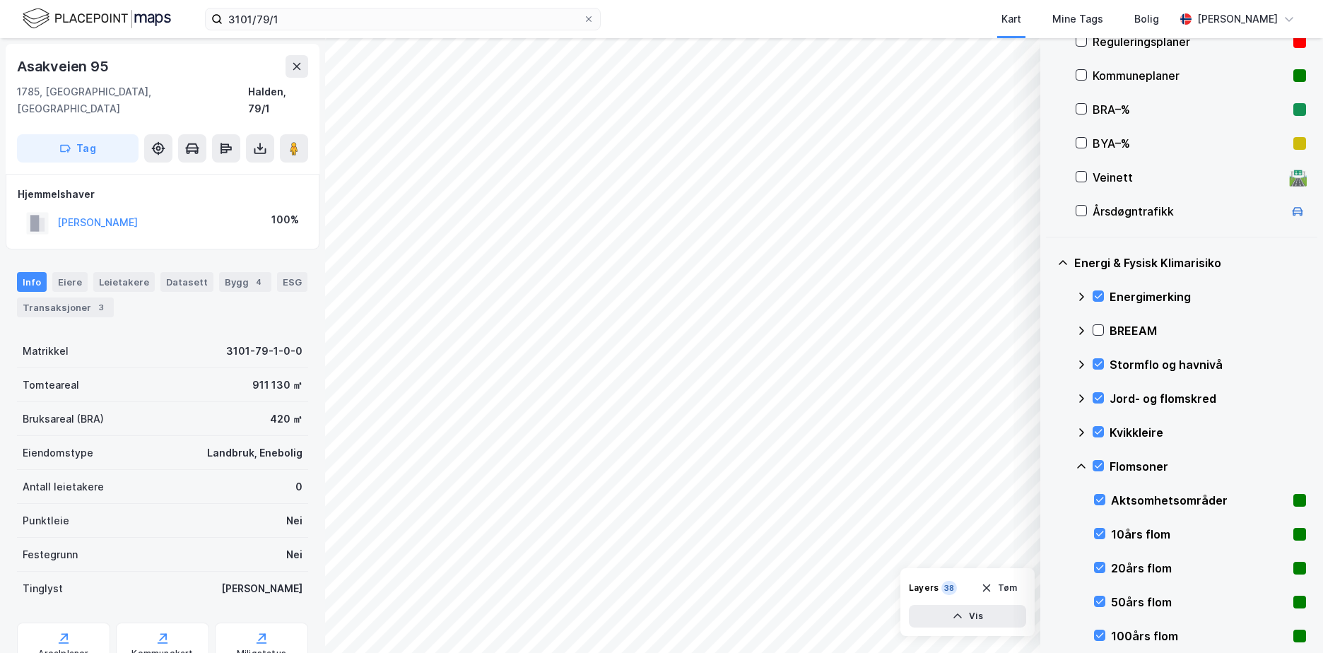
click at [1083, 464] on icon at bounding box center [1081, 466] width 11 height 11
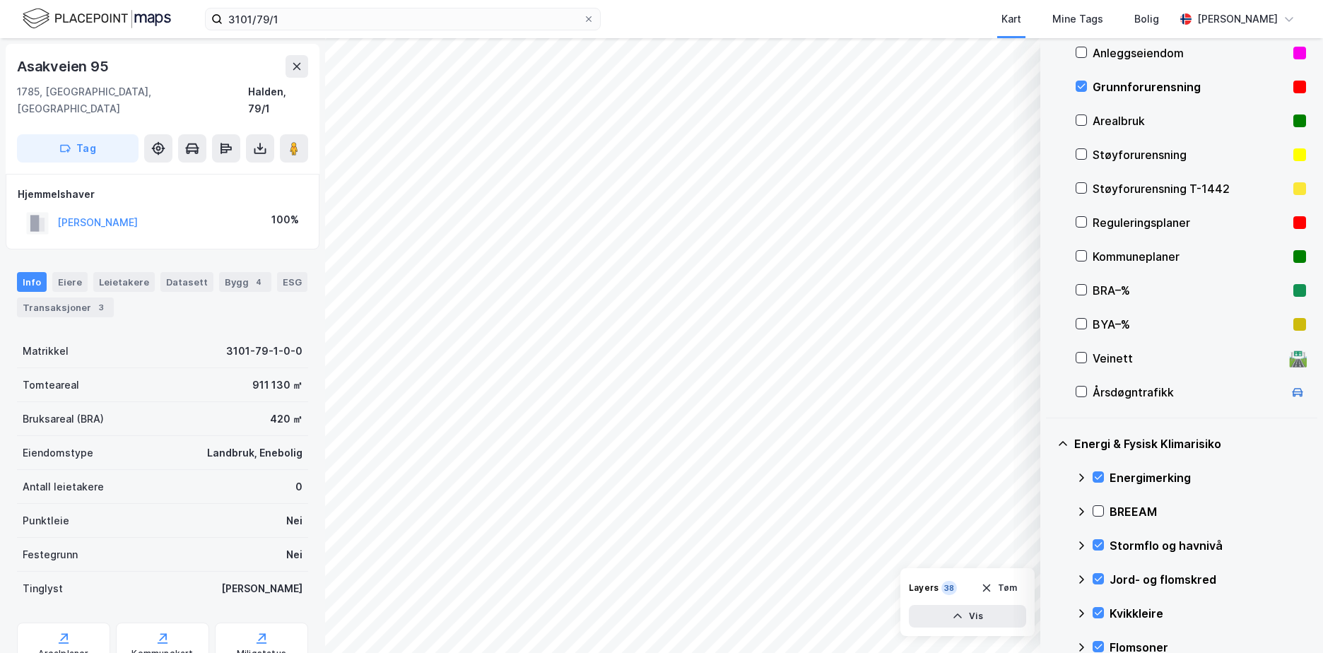
scroll to position [161, 0]
